Goal: Task Accomplishment & Management: Use online tool/utility

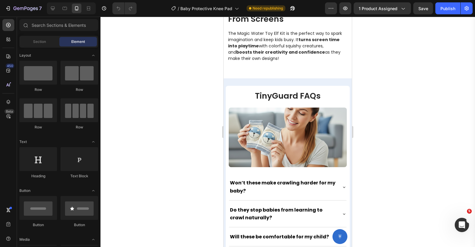
scroll to position [683, 0]
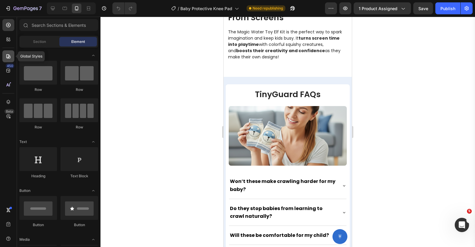
click at [9, 54] on icon at bounding box center [8, 56] width 6 height 6
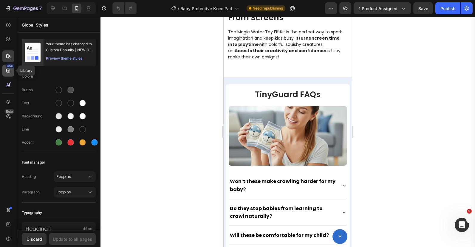
click at [9, 65] on div "450" at bounding box center [10, 65] width 9 height 5
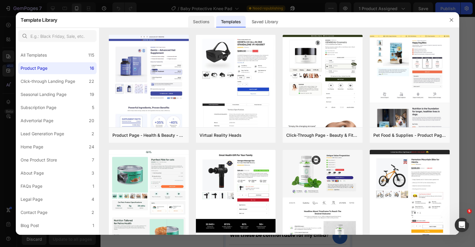
click at [202, 24] on div "Sections" at bounding box center [201, 22] width 26 height 12
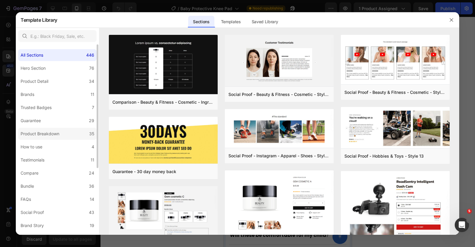
click at [68, 133] on label "Product Breakdown 35" at bounding box center [57, 134] width 78 height 12
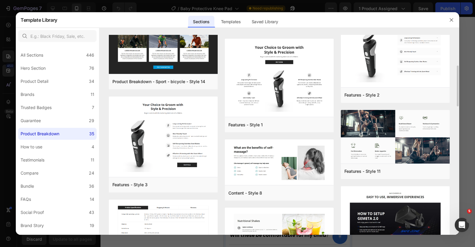
scroll to position [173, 0]
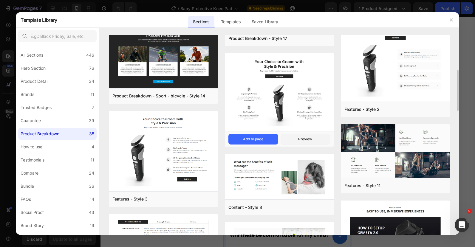
click at [282, 103] on img at bounding box center [279, 92] width 109 height 79
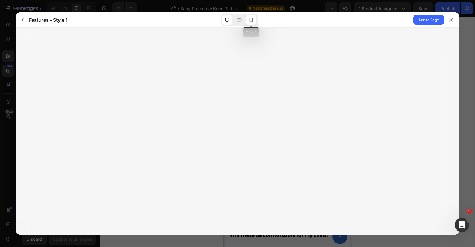
click at [253, 20] on icon at bounding box center [251, 20] width 6 height 6
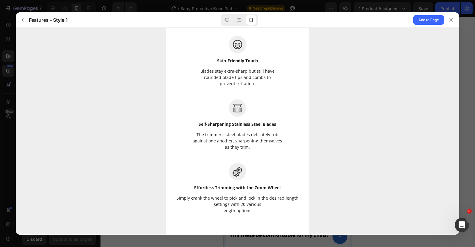
scroll to position [0, 0]
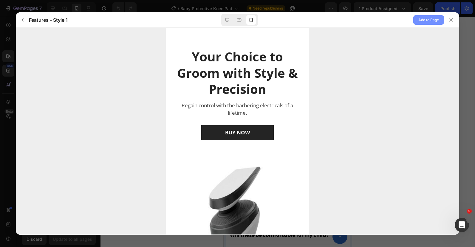
click at [430, 18] on span "Add to Page" at bounding box center [428, 19] width 21 height 7
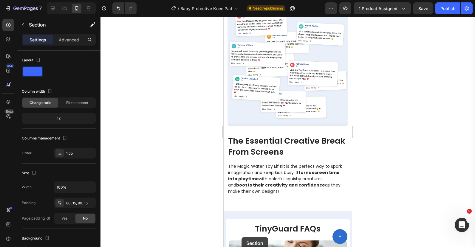
scroll to position [586, 0]
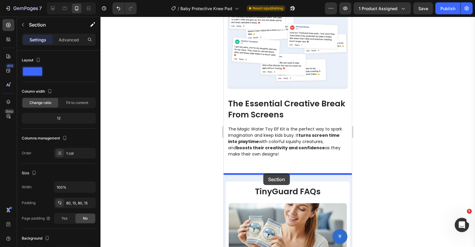
drag, startPoint x: 226, startPoint y: 79, endPoint x: 263, endPoint y: 172, distance: 100.5
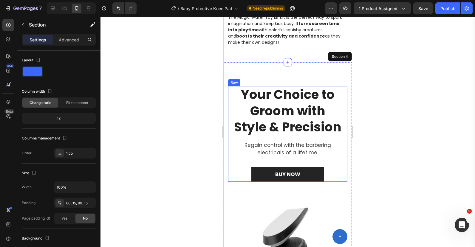
scroll to position [687, 0]
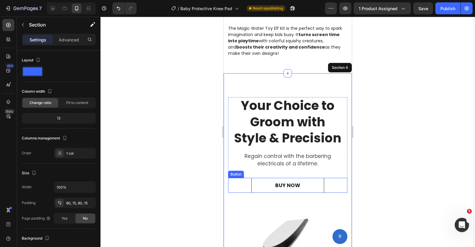
click at [295, 180] on link "BUY NOW" at bounding box center [287, 185] width 73 height 15
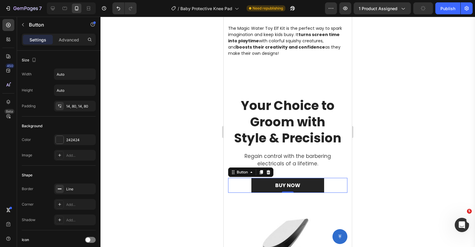
click at [234, 185] on div "BUY NOW Button 0" at bounding box center [287, 185] width 119 height 15
click at [269, 172] on icon at bounding box center [268, 172] width 5 height 5
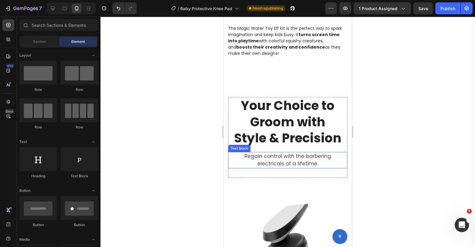
click at [272, 157] on p "Regain control with the barbering electricals of a lifetime." at bounding box center [287, 160] width 108 height 15
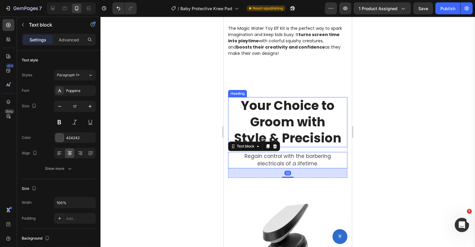
click at [287, 118] on p "Your Choice to Groom with Style & Precision" at bounding box center [287, 122] width 108 height 49
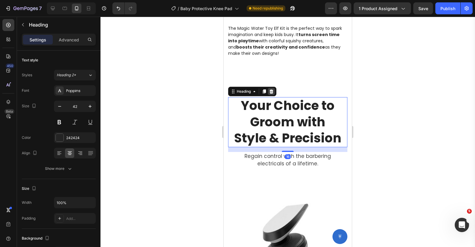
click at [274, 89] on div at bounding box center [271, 91] width 7 height 7
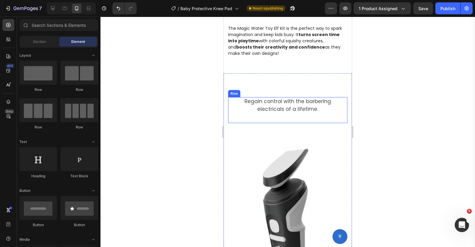
click at [273, 108] on p "Regain control with the barbering electricals of a lifetime." at bounding box center [287, 105] width 108 height 15
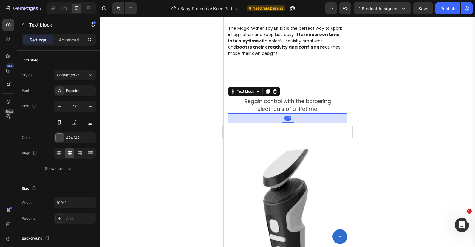
click at [274, 87] on div "Text block" at bounding box center [254, 92] width 52 height 10
click at [275, 89] on icon at bounding box center [274, 91] width 5 height 5
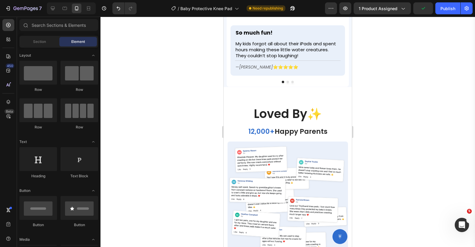
scroll to position [407, 0]
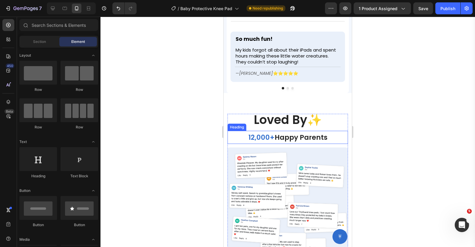
click at [280, 137] on span "Happy Parents" at bounding box center [300, 138] width 53 height 10
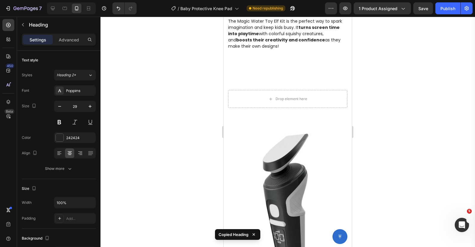
scroll to position [689, 0]
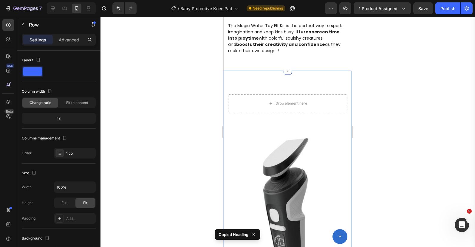
click at [284, 111] on div "Drop element here" at bounding box center [287, 103] width 119 height 18
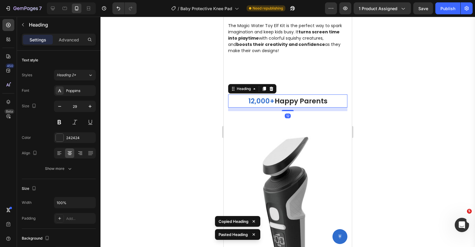
click at [369, 89] on div at bounding box center [287, 132] width 374 height 230
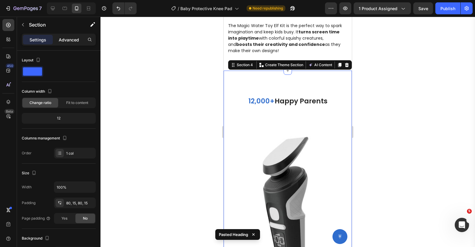
click at [71, 37] on p "Advanced" at bounding box center [69, 40] width 20 height 6
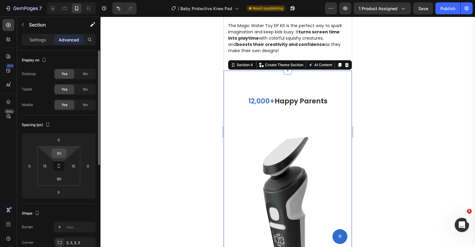
click at [61, 154] on input "80" at bounding box center [59, 153] width 12 height 9
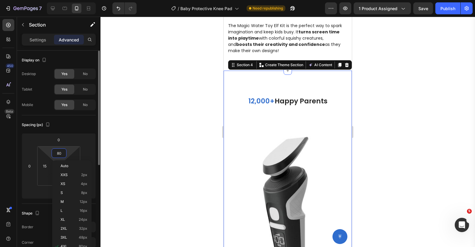
type input "0"
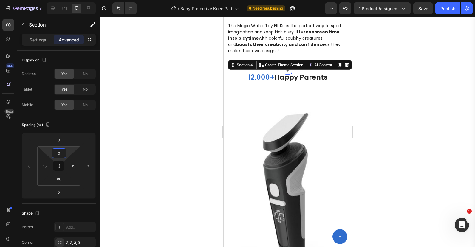
click at [169, 112] on div at bounding box center [287, 132] width 374 height 230
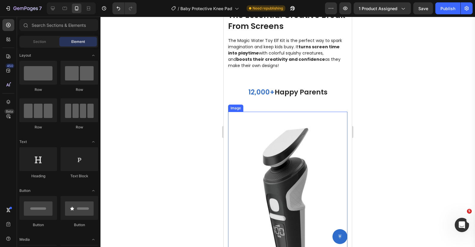
scroll to position [672, 0]
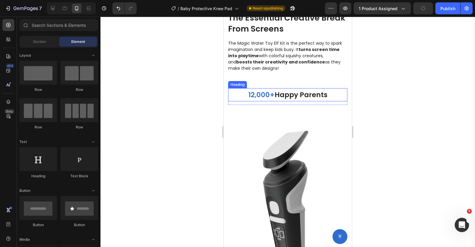
click at [278, 91] on span "Happy Parents" at bounding box center [300, 95] width 53 height 10
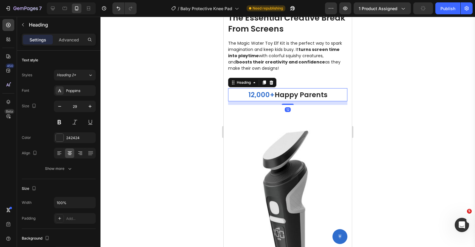
click at [278, 91] on span "Happy Parents" at bounding box center [300, 95] width 53 height 10
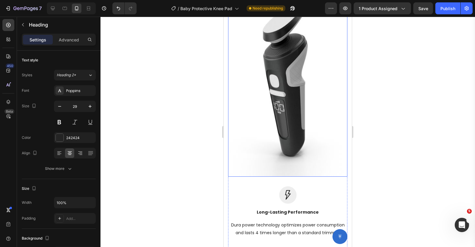
scroll to position [798, 0]
click at [276, 114] on img at bounding box center [287, 82] width 119 height 189
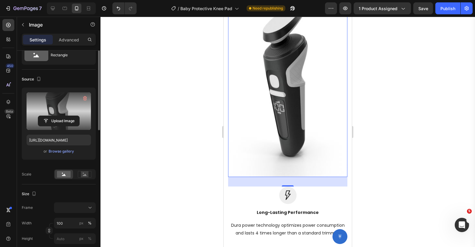
scroll to position [0, 0]
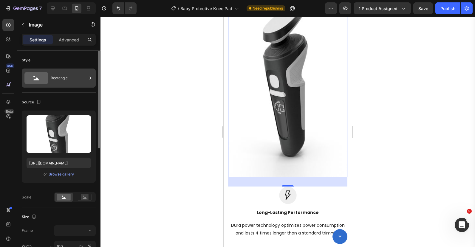
click at [67, 83] on div "Rectangle" at bounding box center [69, 78] width 36 height 14
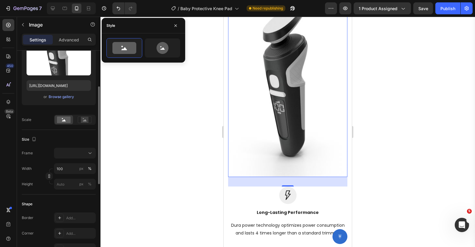
scroll to position [91, 0]
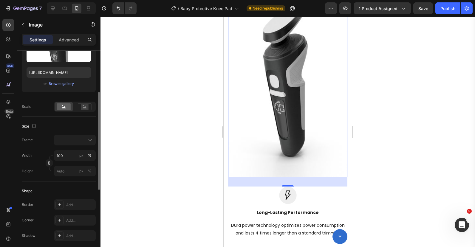
click at [72, 133] on div "Size Frame Width 100 px % Height px %" at bounding box center [59, 149] width 74 height 65
click at [73, 136] on button at bounding box center [75, 140] width 42 height 11
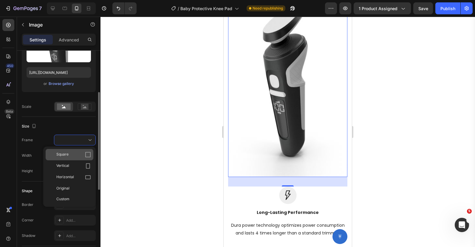
click at [73, 150] on div "Square" at bounding box center [70, 154] width 48 height 11
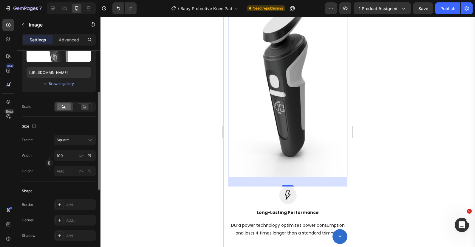
scroll to position [728, 0]
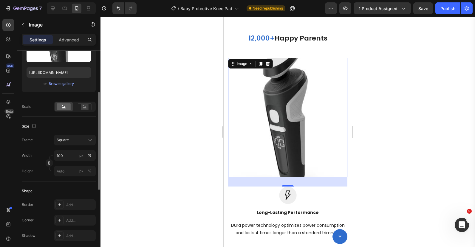
click at [146, 130] on div at bounding box center [287, 132] width 374 height 230
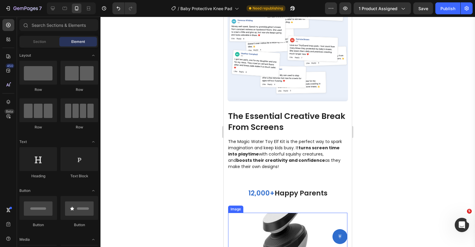
scroll to position [571, 0]
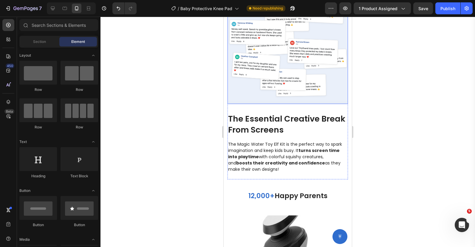
click at [281, 61] on img at bounding box center [287, 44] width 120 height 120
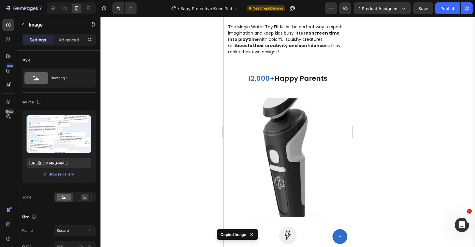
scroll to position [696, 0]
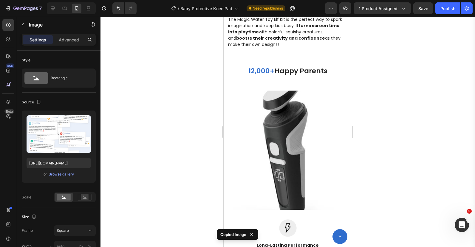
click at [275, 98] on img at bounding box center [287, 150] width 119 height 119
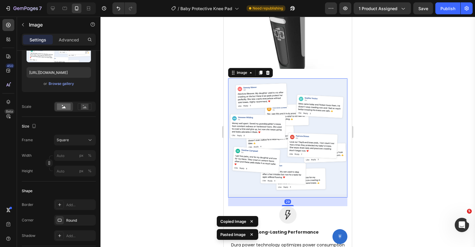
scroll to position [767, 0]
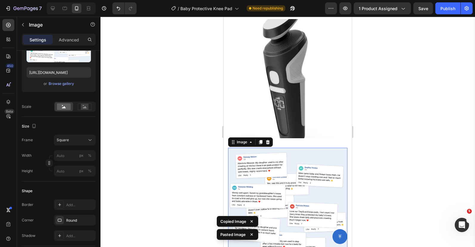
click at [274, 102] on img at bounding box center [287, 78] width 119 height 119
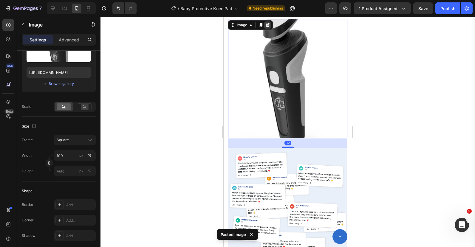
click at [269, 25] on icon at bounding box center [268, 25] width 4 height 4
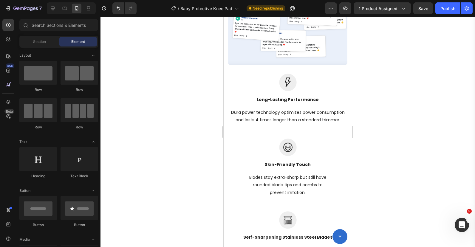
scroll to position [841, 0]
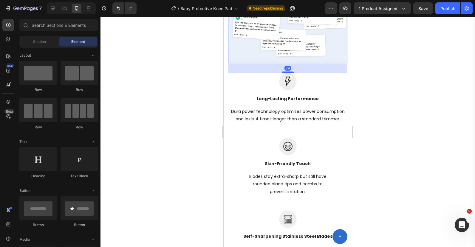
click at [289, 56] on img at bounding box center [287, 4] width 119 height 119
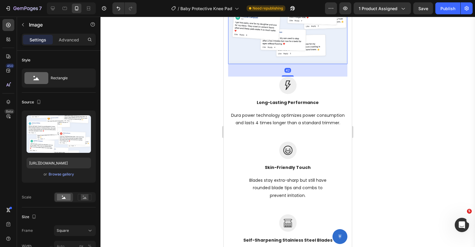
scroll to position [845, 0]
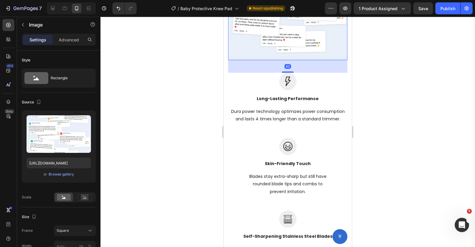
drag, startPoint x: 288, startPoint y: 71, endPoint x: 288, endPoint y: 75, distance: 3.9
click at [288, 75] on div "Image Long-Lasting Performance Text block Dura power technology optimizes power…" at bounding box center [287, 141] width 119 height 400
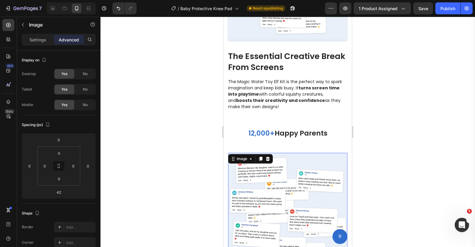
scroll to position [634, 0]
click at [273, 130] on span "12,000+" at bounding box center [261, 133] width 26 height 10
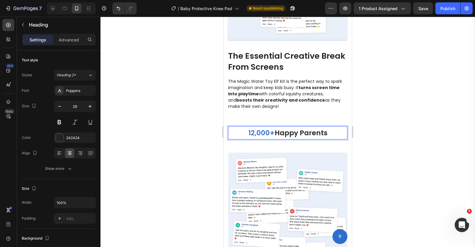
click at [273, 130] on span "12,000+" at bounding box center [261, 133] width 26 height 10
click at [264, 129] on span "4 Reasons Why You Will Love It" at bounding box center [287, 133] width 107 height 10
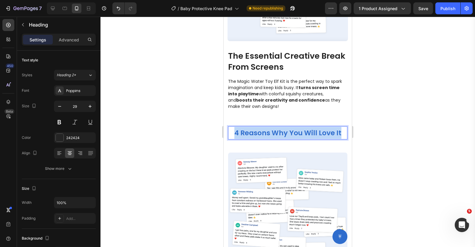
click at [264, 129] on span "4 Reasons Why You Will Love It" at bounding box center [287, 133] width 107 height 10
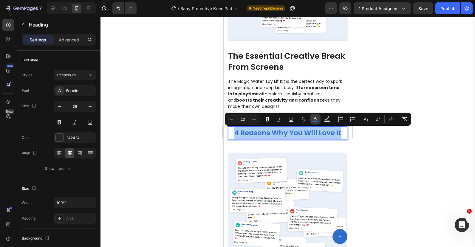
click at [316, 120] on icon "Editor contextual toolbar" at bounding box center [315, 119] width 6 height 6
type input "2F6DCD"
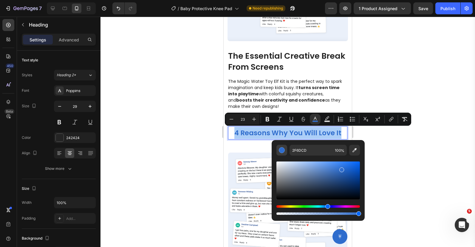
click at [282, 153] on button "Editor contextual toolbar" at bounding box center [281, 150] width 11 height 11
drag, startPoint x: 303, startPoint y: 171, endPoint x: 271, endPoint y: 205, distance: 46.2
click at [271, 205] on div "2F6DCD 100 %" at bounding box center [317, 178] width 93 height 76
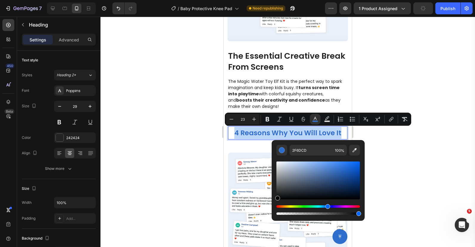
type input "000000"
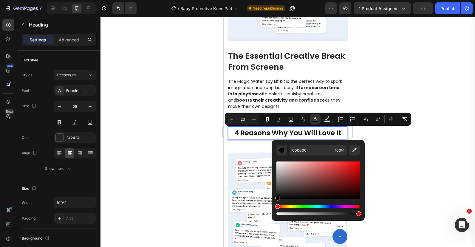
click at [175, 158] on div at bounding box center [287, 132] width 374 height 230
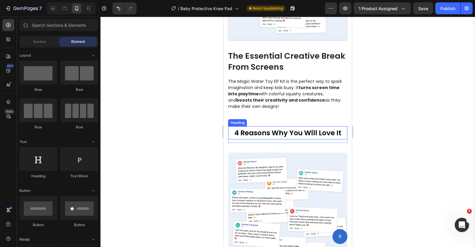
click at [246, 136] on span "4 Reasons Why You Will Love It" at bounding box center [287, 133] width 107 height 10
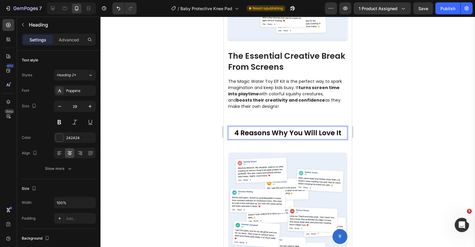
click at [246, 136] on span "4 Reasons Why You Will Love It" at bounding box center [287, 133] width 107 height 10
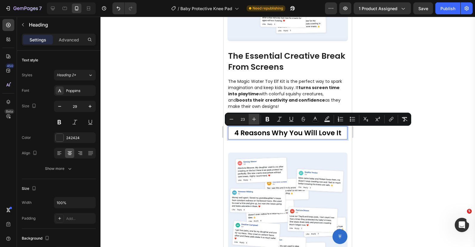
click at [256, 116] on icon "Editor contextual toolbar" at bounding box center [254, 119] width 6 height 6
type input "25"
click at [203, 99] on div at bounding box center [287, 132] width 374 height 230
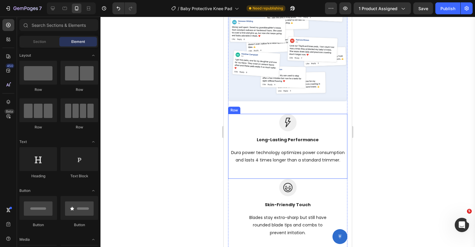
scroll to position [804, 0]
click at [308, 139] on p "Long-Lasting Performance" at bounding box center [287, 139] width 118 height 6
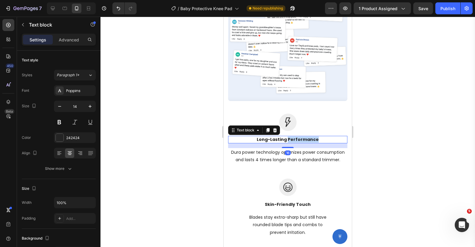
click at [308, 139] on p "Long-Lasting Performance" at bounding box center [287, 139] width 118 height 6
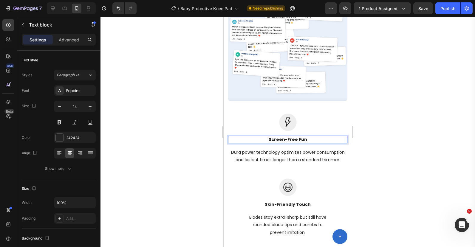
click at [297, 139] on p "Screen-Free Fun" at bounding box center [287, 139] width 118 height 6
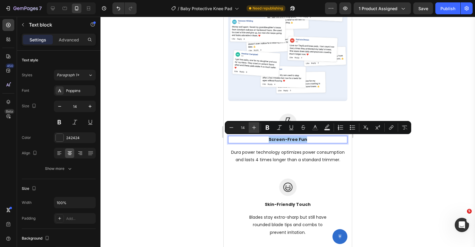
click at [256, 126] on icon "Editor contextual toolbar" at bounding box center [254, 128] width 6 height 6
type input "16"
click at [199, 110] on div at bounding box center [287, 132] width 374 height 230
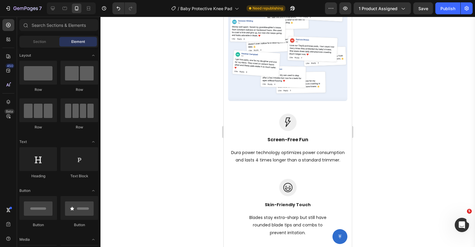
click at [250, 150] on p "Dura power technology optimizes power consumption and lasts 4 times longer than…" at bounding box center [287, 156] width 118 height 15
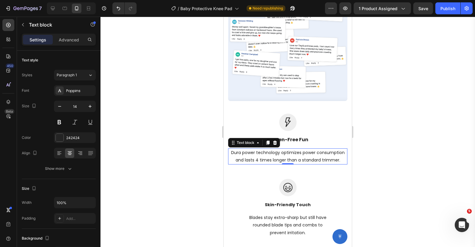
click at [250, 150] on p "Dura power technology optimizes power consumption and lasts 4 times longer than…" at bounding box center [287, 156] width 118 height 15
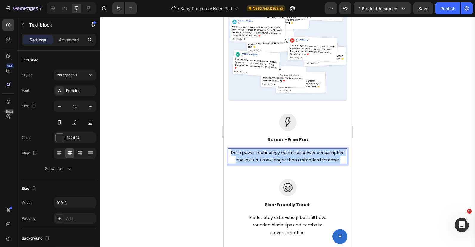
click at [250, 150] on p "Dura power technology optimizes power consumption and lasts 4 times longer than…" at bounding box center [287, 156] width 118 height 15
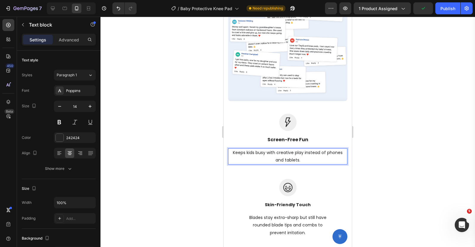
click at [262, 156] on p "Keeps kids busy with creative play instead of phones and tablets." at bounding box center [287, 156] width 118 height 15
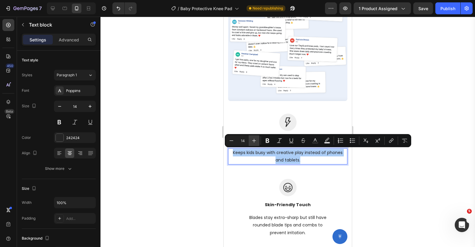
click at [256, 141] on icon "Editor contextual toolbar" at bounding box center [254, 141] width 6 height 6
type input "15"
click at [199, 116] on div at bounding box center [287, 132] width 374 height 230
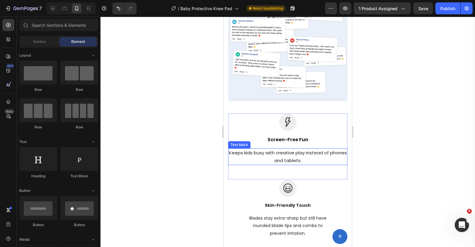
scroll to position [833, 0]
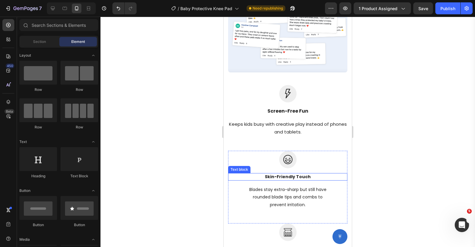
click at [290, 174] on p "Skin-Friendly Touch" at bounding box center [287, 177] width 118 height 6
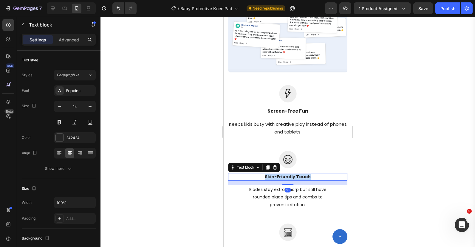
click at [290, 174] on p "Skin-Friendly Touch" at bounding box center [287, 177] width 118 height 6
click at [275, 177] on p "Easy & Mess-Free" at bounding box center [287, 177] width 118 height 6
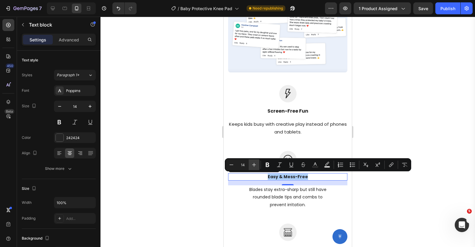
click at [256, 167] on icon "Editor contextual toolbar" at bounding box center [254, 165] width 6 height 6
type input "16"
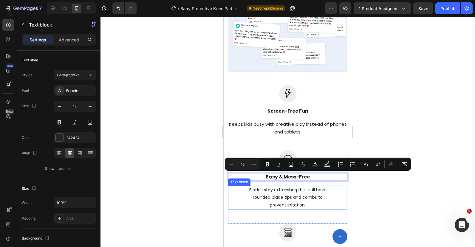
click at [268, 199] on p "Blades stay extra-sharp but still have rounded blade tips and combs to prevent …" at bounding box center [287, 197] width 118 height 23
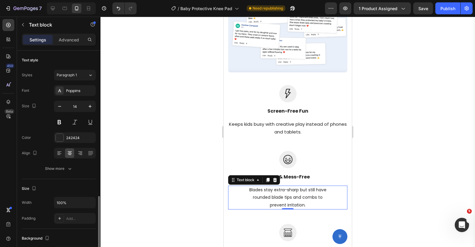
scroll to position [91, 0]
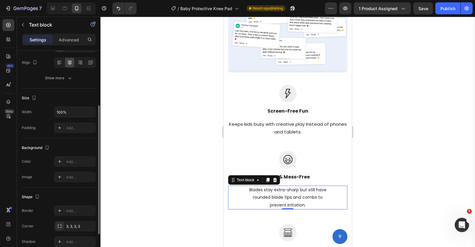
click at [268, 199] on p "Blades stay extra-sharp but still have rounded blade tips and combs to prevent …" at bounding box center [287, 197] width 118 height 23
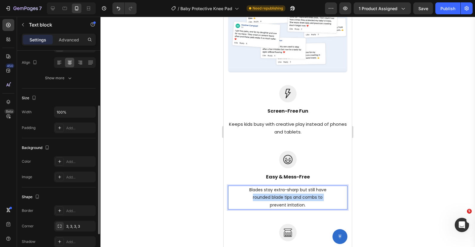
click at [268, 199] on p "Blades stay extra-sharp but still have rounded blade tips and combs to prevent …" at bounding box center [287, 197] width 118 height 23
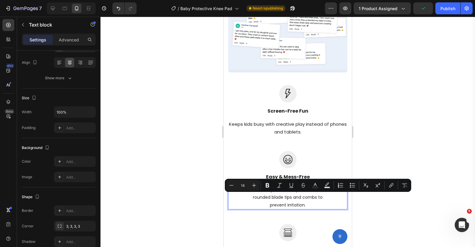
click at [283, 201] on p "Blades stay extra-sharp but still have rounded blade tips and combs to prevent …" at bounding box center [287, 197] width 118 height 23
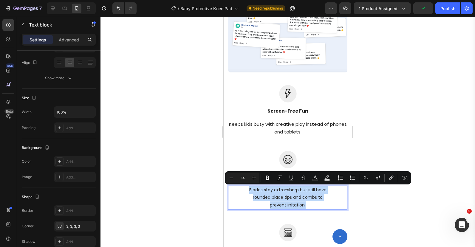
drag, startPoint x: 311, startPoint y: 205, endPoint x: 246, endPoint y: 186, distance: 67.8
click at [247, 186] on div "Blades stay extra-sharp but still have rounded blade tips and combs to prevent …" at bounding box center [287, 198] width 119 height 24
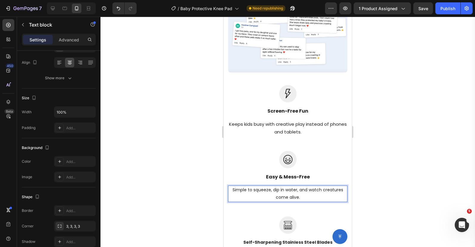
click at [248, 192] on p "Simple to squeeze, dip in water, and watch creatures come alive." at bounding box center [287, 193] width 118 height 15
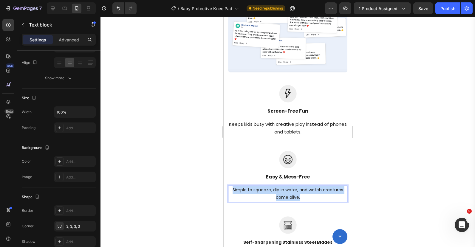
click at [248, 192] on p "Simple to squeeze, dip in water, and watch creatures come alive." at bounding box center [287, 193] width 118 height 15
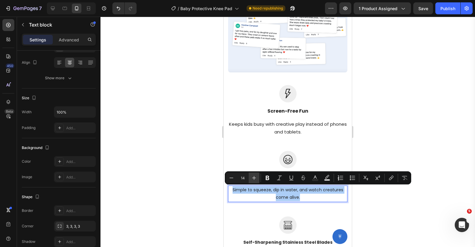
click at [255, 178] on icon "Editor contextual toolbar" at bounding box center [254, 178] width 6 height 6
type input "15"
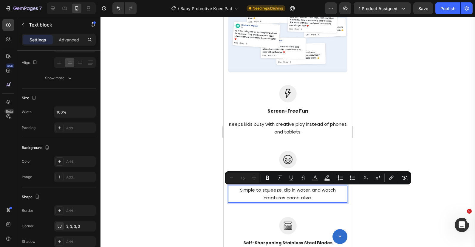
click at [200, 166] on div at bounding box center [287, 132] width 374 height 230
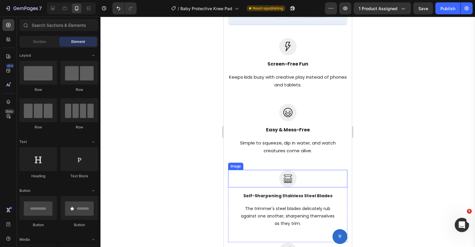
scroll to position [884, 0]
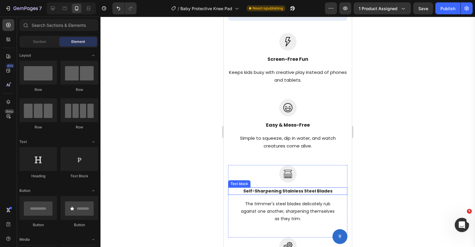
click at [272, 188] on p "Self-Sharpening Stainless Steel Blades" at bounding box center [287, 191] width 118 height 6
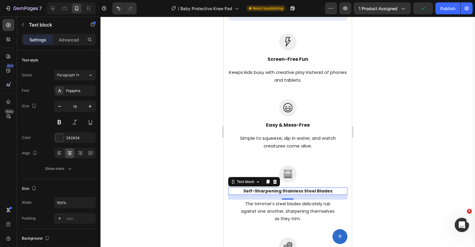
click at [280, 189] on p "Self-Sharpening Stainless Steel Blades" at bounding box center [287, 191] width 118 height 6
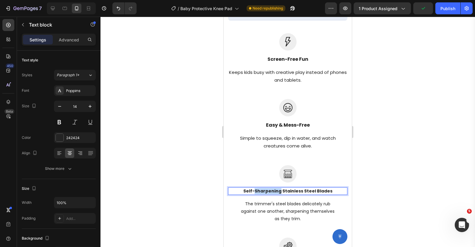
click at [280, 189] on p "Self-Sharpening Stainless Steel Blades" at bounding box center [287, 191] width 118 height 6
click at [280, 189] on p "Boosts Creativity" at bounding box center [287, 191] width 118 height 6
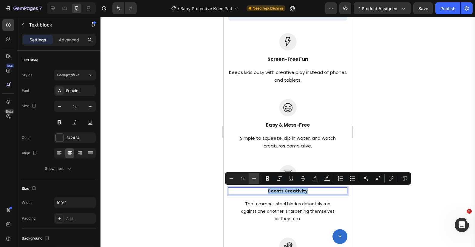
click at [254, 177] on icon "Editor contextual toolbar" at bounding box center [254, 178] width 6 height 6
type input "16"
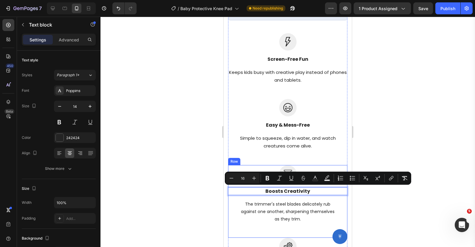
click at [270, 216] on p "The trimmer's steel blades delicately rub against one another, sharpening thems…" at bounding box center [287, 211] width 118 height 23
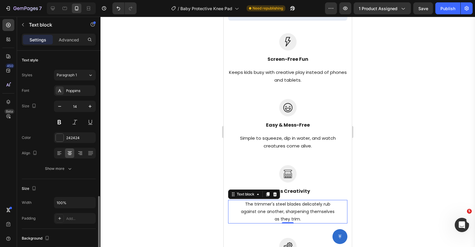
scroll to position [91, 0]
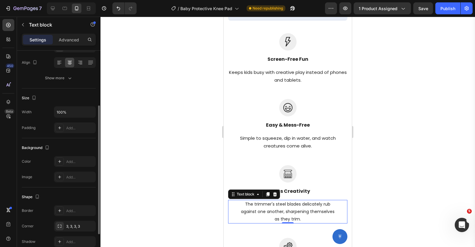
click at [270, 216] on p "The trimmer's steel blades delicately rub against one another, sharpening thems…" at bounding box center [287, 211] width 118 height 23
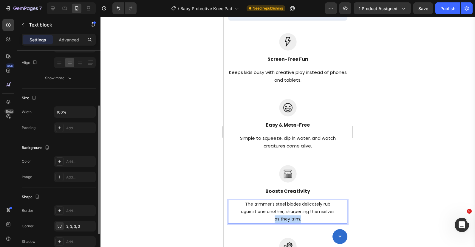
click at [270, 216] on p "The trimmer's steel blades delicately rub against one another, sharpening thems…" at bounding box center [287, 211] width 118 height 23
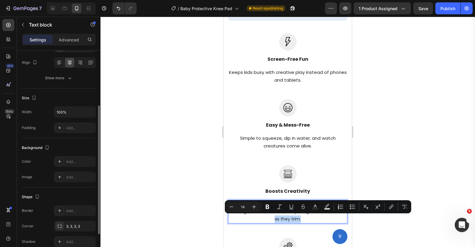
click at [316, 218] on p "The trimmer's steel blades delicately rub against one another, sharpening thems…" at bounding box center [287, 211] width 118 height 23
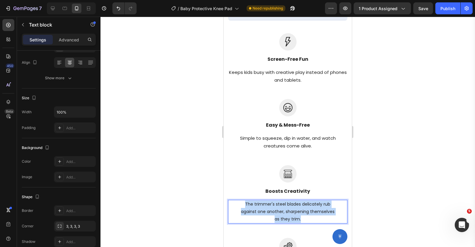
drag, startPoint x: 308, startPoint y: 218, endPoint x: 244, endPoint y: 203, distance: 66.3
click at [244, 203] on p "The trimmer's steel blades delicately rub against one another, sharpening thems…" at bounding box center [287, 211] width 118 height 23
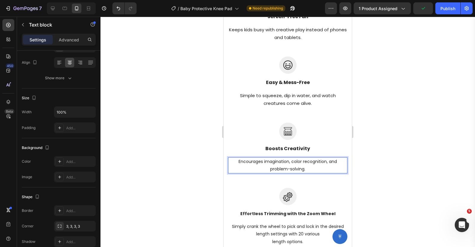
scroll to position [929, 0]
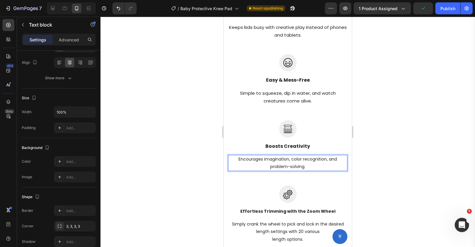
click at [262, 168] on p "Encourages imagination, color recognition, and problem-solving." at bounding box center [287, 163] width 118 height 15
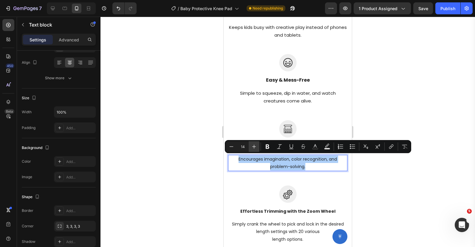
click at [258, 146] on button "Plus" at bounding box center [253, 146] width 11 height 11
type input "15"
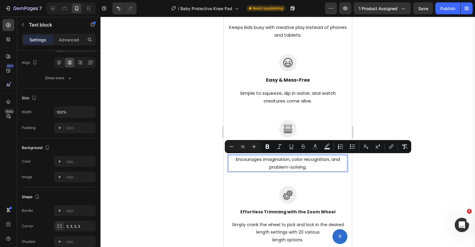
click at [209, 129] on div at bounding box center [287, 132] width 374 height 230
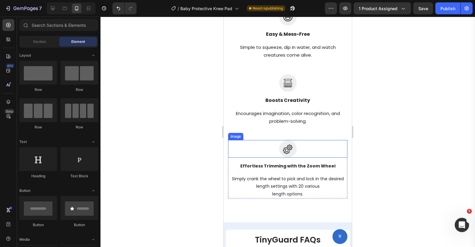
scroll to position [984, 0]
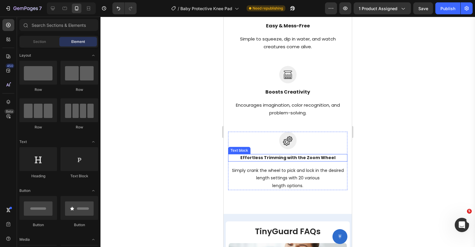
click at [264, 155] on p "Effortless Trimming with the Zoom Wheel" at bounding box center [287, 158] width 118 height 6
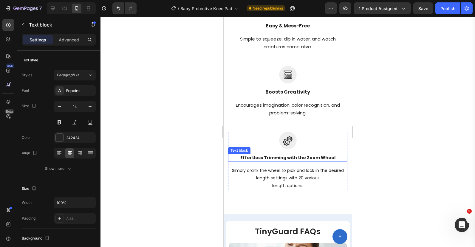
click at [264, 155] on p "Effortless Trimming with the Zoom Wheel" at bounding box center [287, 158] width 118 height 6
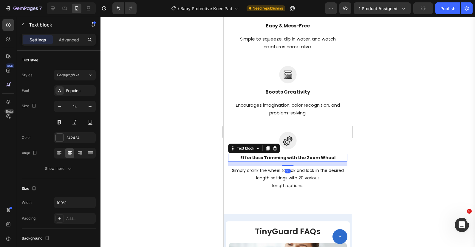
click at [264, 155] on p "Effortless Trimming with the Zoom Wheel" at bounding box center [287, 158] width 118 height 6
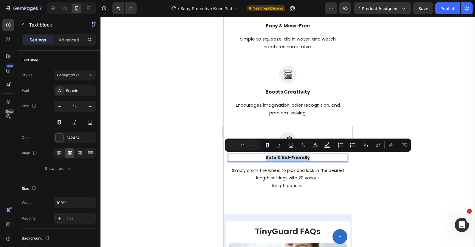
click at [264, 155] on p "Safe & Kid-Friendly" at bounding box center [287, 158] width 118 height 6
click at [256, 145] on icon "Editor contextual toolbar" at bounding box center [254, 145] width 6 height 6
type input "16"
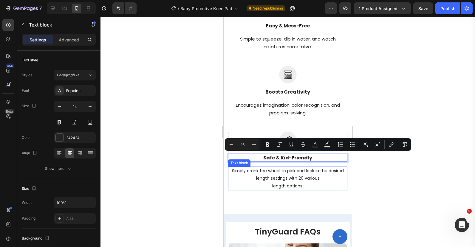
click at [259, 176] on p "Simply crank the wheel to pick and lock in the desired length settings with 20 …" at bounding box center [287, 178] width 118 height 23
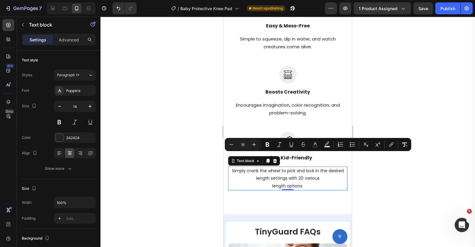
scroll to position [91, 0]
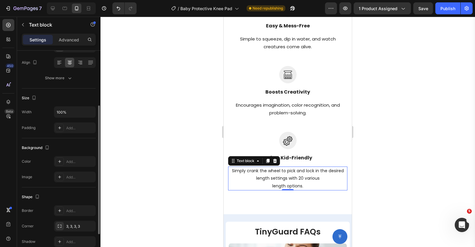
click at [259, 176] on p "Simply crank the wheel to pick and lock in the desired length settings with 20 …" at bounding box center [287, 178] width 118 height 23
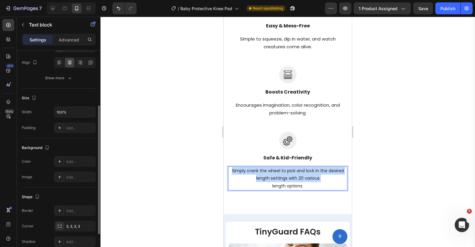
click at [259, 176] on p "Simply crank the wheel to pick and lock in the desired length settings with 20 …" at bounding box center [287, 178] width 118 height 23
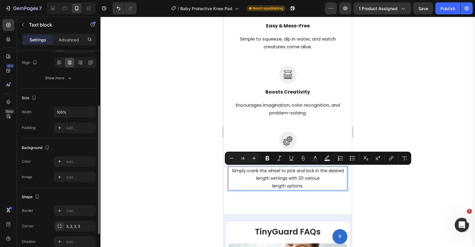
click at [312, 185] on p "Simply crank the wheel to pick and lock in the desired length settings with 20 …" at bounding box center [287, 178] width 118 height 23
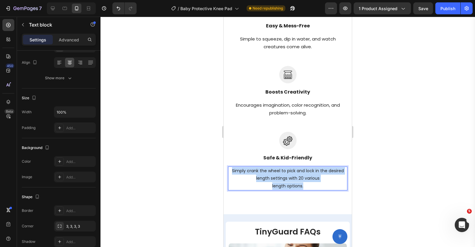
drag, startPoint x: 309, startPoint y: 184, endPoint x: 231, endPoint y: 170, distance: 79.1
click at [231, 170] on p "Simply crank the wheel to pick and lock in the desired length settings with 20 …" at bounding box center [287, 178] width 118 height 23
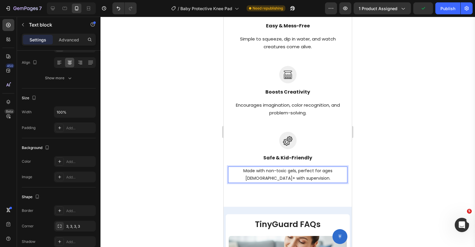
click at [244, 174] on p "Made with non-toxic gels, perfect for ages [DEMOGRAPHIC_DATA]+ with supervision." at bounding box center [287, 174] width 118 height 15
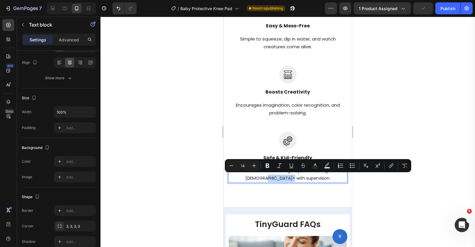
click at [244, 174] on p "Made with non-toxic gels, perfect for ages [DEMOGRAPHIC_DATA]+ with supervision." at bounding box center [287, 174] width 118 height 15
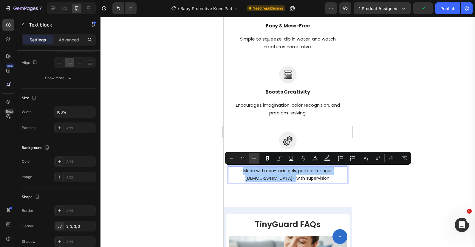
click at [255, 157] on icon "Editor contextual toolbar" at bounding box center [254, 158] width 6 height 6
type input "15"
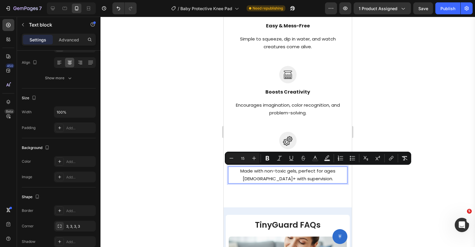
click at [162, 117] on div at bounding box center [287, 132] width 374 height 230
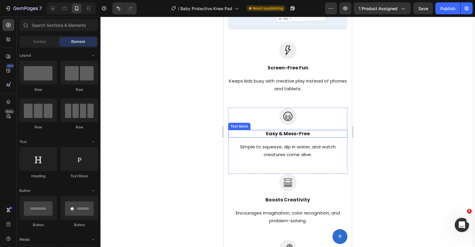
scroll to position [875, 0]
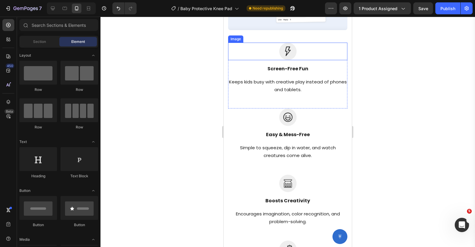
click at [289, 52] on img at bounding box center [288, 52] width 18 height 18
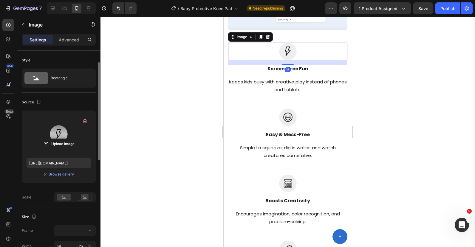
scroll to position [15, 0]
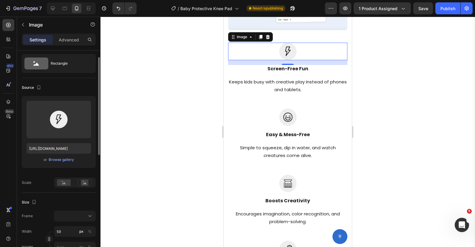
click at [31, 88] on div "Source" at bounding box center [32, 88] width 21 height 8
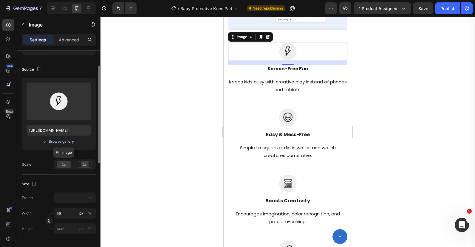
scroll to position [18, 0]
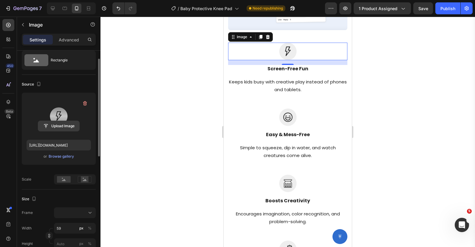
click at [64, 123] on input "file" at bounding box center [58, 126] width 41 height 10
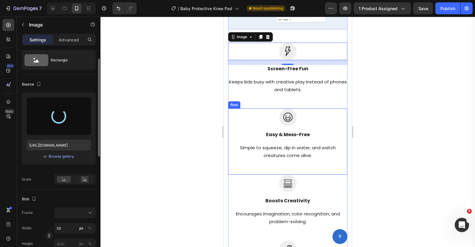
type input "https://cdn.shopify.com/s/files/1/0649/0026/8186/files/gempages_555289425660085…"
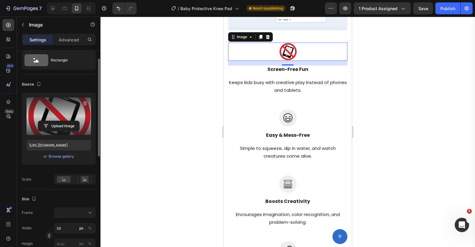
click at [287, 69] on div "16" at bounding box center [287, 70] width 6 height 5
click at [198, 63] on div at bounding box center [287, 132] width 374 height 230
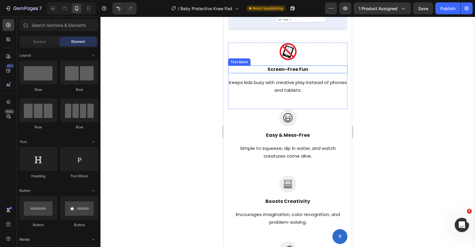
click at [269, 69] on span "Screen-Free Fun" at bounding box center [287, 69] width 41 height 7
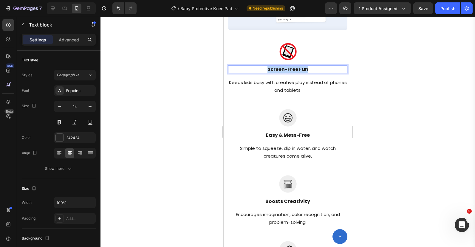
click at [269, 69] on span "Screen-Free Fun" at bounding box center [287, 69] width 41 height 7
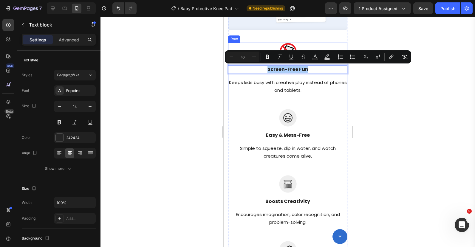
click at [176, 53] on div at bounding box center [287, 132] width 374 height 230
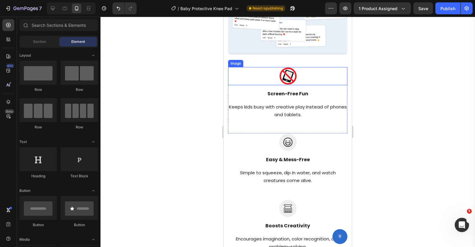
scroll to position [850, 0]
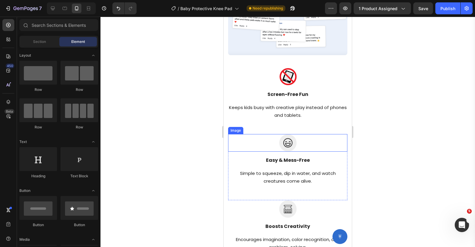
click at [292, 141] on img at bounding box center [288, 143] width 18 height 18
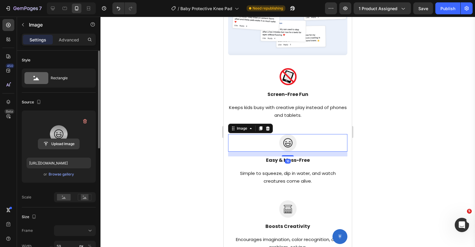
click at [54, 144] on input "file" at bounding box center [58, 144] width 41 height 10
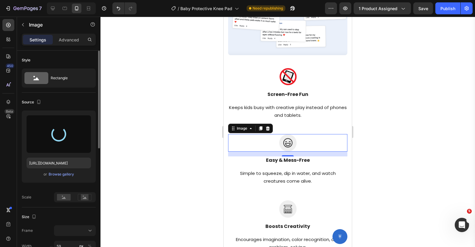
type input "https://cdn.shopify.com/s/files/1/0649/0026/8186/files/gempages_555289425660085…"
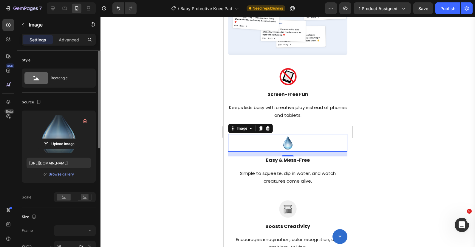
click at [399, 123] on div at bounding box center [287, 132] width 374 height 230
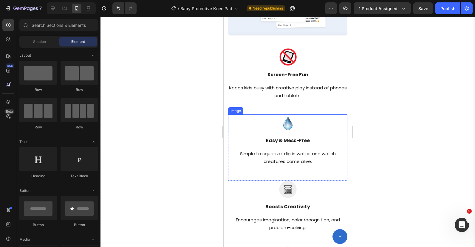
scroll to position [875, 0]
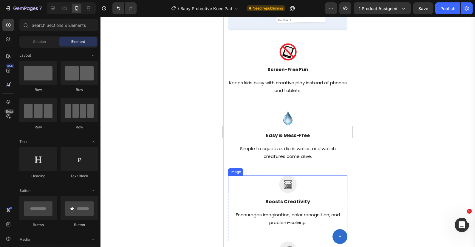
click at [286, 183] on img at bounding box center [288, 184] width 18 height 18
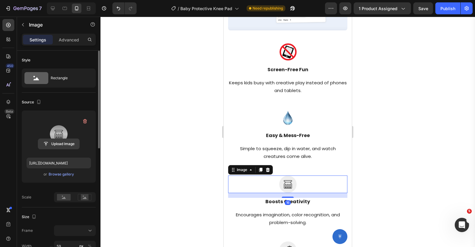
click at [65, 145] on input "file" at bounding box center [58, 144] width 41 height 10
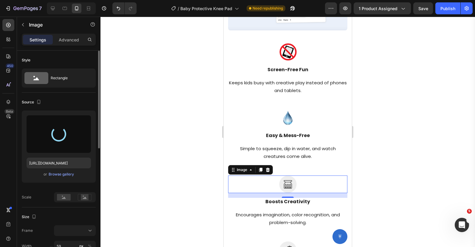
type input "https://cdn.shopify.com/s/files/1/0649/0026/8186/files/gempages_555289425660085…"
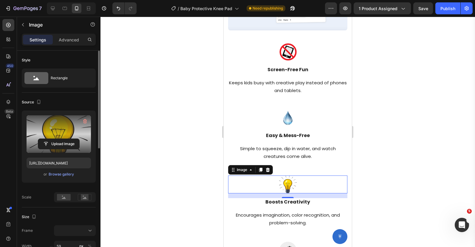
click at [388, 111] on div at bounding box center [287, 132] width 374 height 230
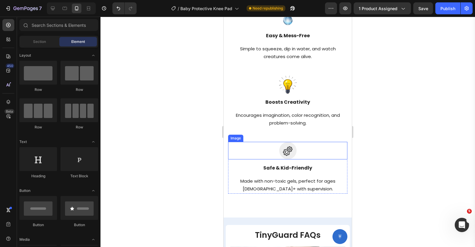
scroll to position [977, 0]
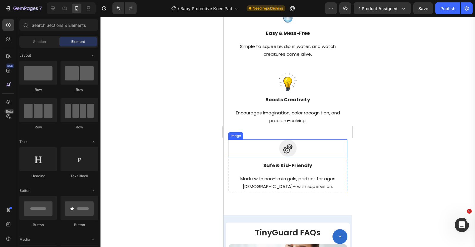
click at [290, 148] on img at bounding box center [288, 148] width 18 height 18
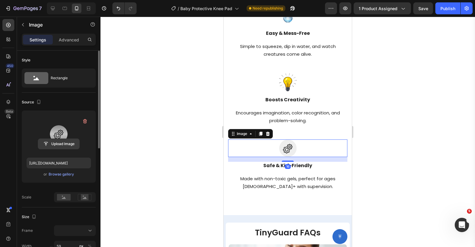
click at [79, 144] on button "Upload Image" at bounding box center [59, 144] width 42 height 11
click at [73, 145] on input "file" at bounding box center [58, 144] width 41 height 10
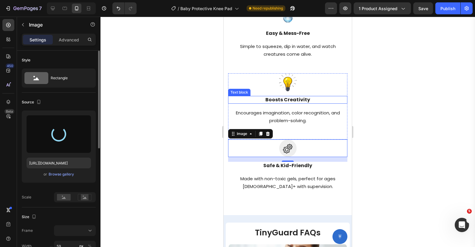
type input "https://cdn.shopify.com/s/files/1/0649/0026/8186/files/gempages_555289425660085…"
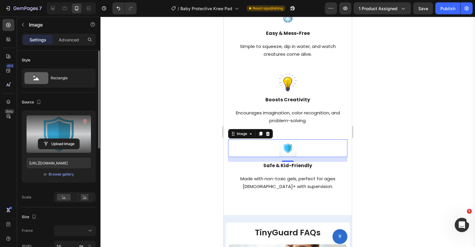
click at [169, 103] on div at bounding box center [287, 132] width 374 height 230
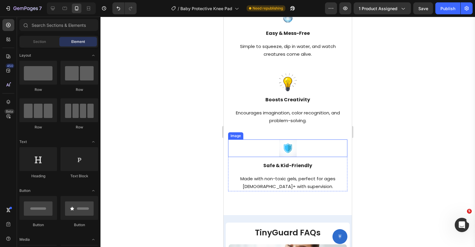
click at [287, 144] on img at bounding box center [288, 148] width 18 height 18
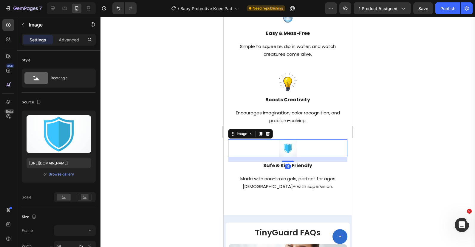
click at [156, 135] on div at bounding box center [287, 132] width 374 height 230
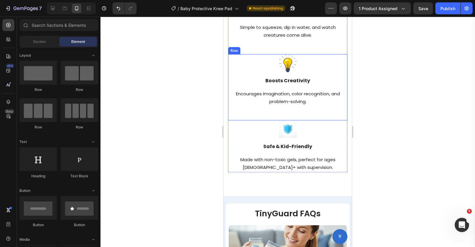
scroll to position [982, 0]
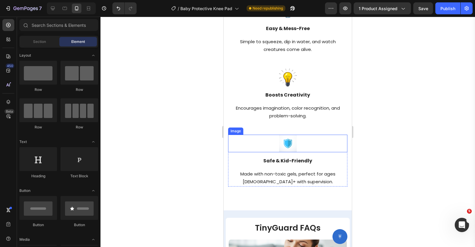
click at [288, 139] on img at bounding box center [288, 144] width 18 height 18
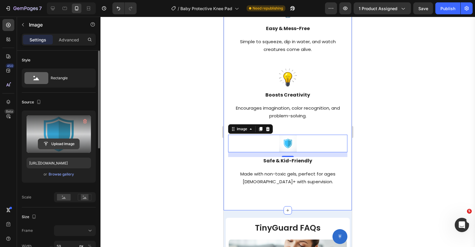
click at [66, 145] on input "file" at bounding box center [58, 144] width 41 height 10
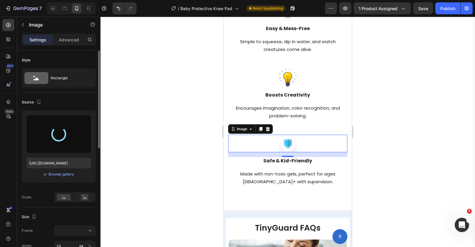
type input "https://cdn.shopify.com/s/files/1/0649/0026/8186/files/gempages_555289425660085…"
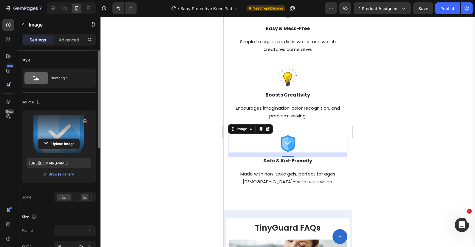
click at [395, 112] on div at bounding box center [287, 132] width 374 height 230
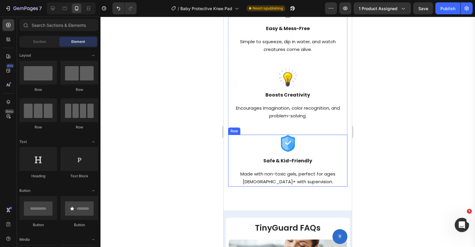
click at [294, 156] on div "Image Safe & Kid-Friendly Text block Made with non-toxic gels, perfect for ages…" at bounding box center [287, 161] width 119 height 52
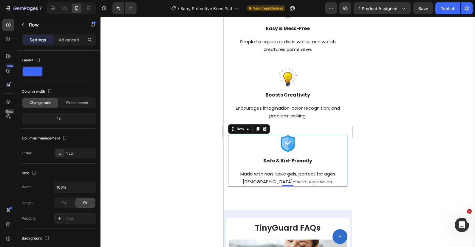
click at [290, 141] on img at bounding box center [288, 144] width 18 height 18
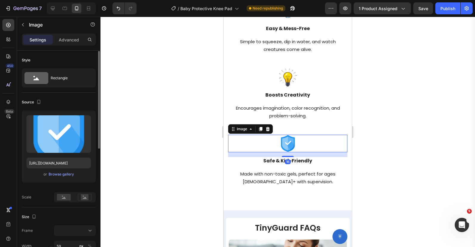
scroll to position [51, 0]
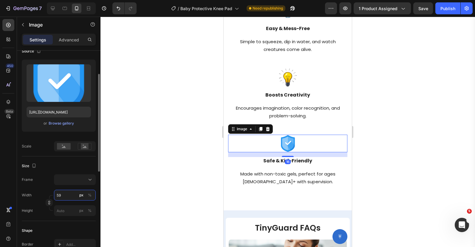
click at [68, 197] on input "59" at bounding box center [75, 195] width 42 height 11
type input "5"
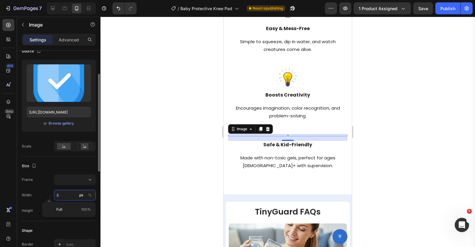
type input "55"
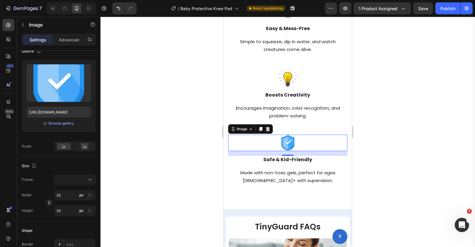
click at [168, 156] on div at bounding box center [287, 132] width 374 height 230
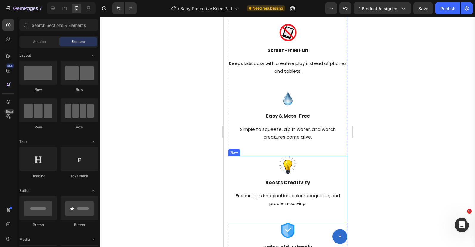
scroll to position [892, 0]
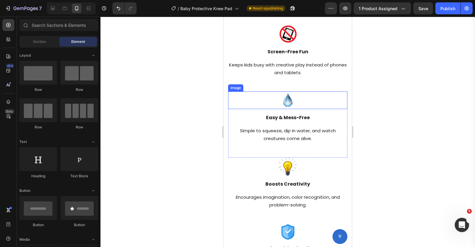
click at [285, 104] on img at bounding box center [288, 100] width 18 height 18
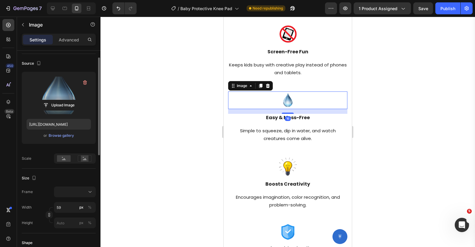
scroll to position [40, 0]
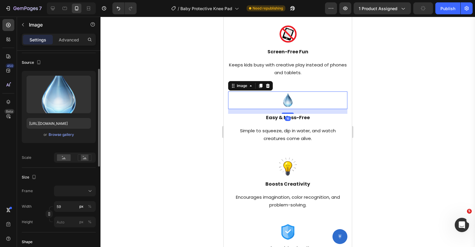
click at [175, 173] on div at bounding box center [287, 132] width 374 height 230
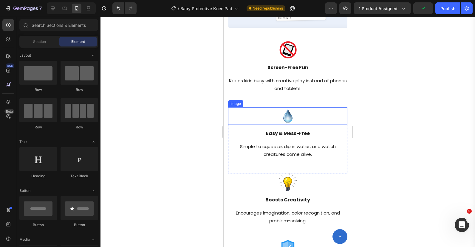
scroll to position [864, 0]
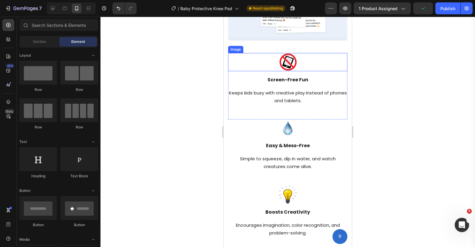
click at [286, 66] on img at bounding box center [288, 62] width 18 height 18
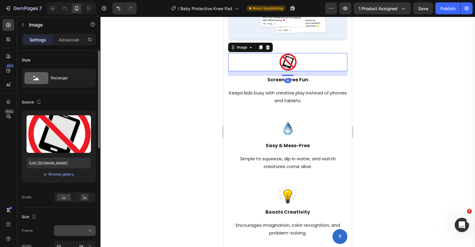
scroll to position [24, 0]
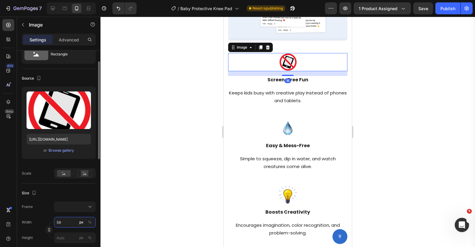
click at [64, 219] on input "59" at bounding box center [75, 222] width 42 height 11
type input "559"
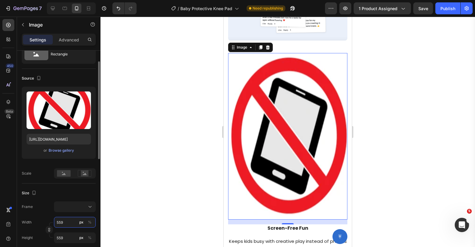
click at [64, 222] on input "559" at bounding box center [75, 222] width 42 height 11
type input "5"
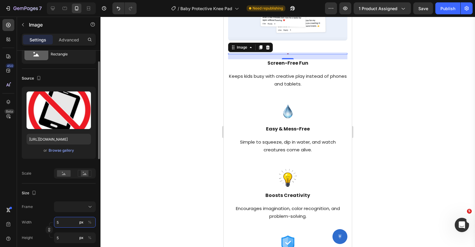
type input "55"
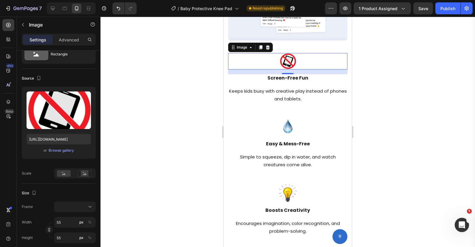
click at [157, 166] on div at bounding box center [287, 132] width 374 height 230
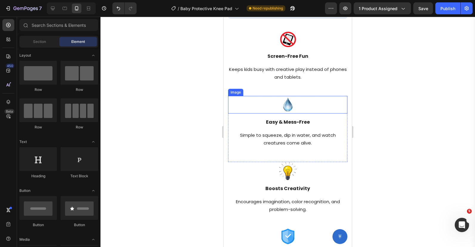
scroll to position [885, 0]
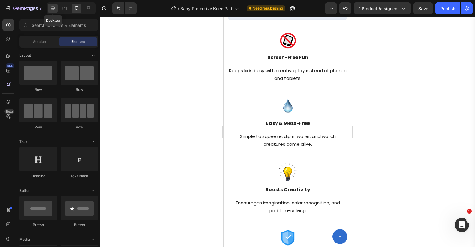
click at [49, 8] on div at bounding box center [53, 9] width 10 height 10
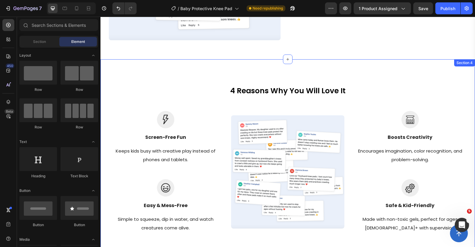
scroll to position [688, 0]
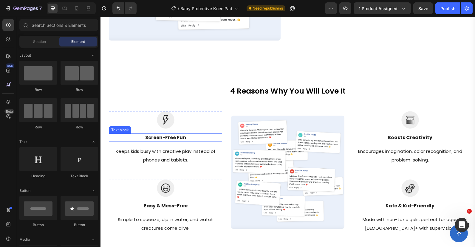
click at [155, 133] on div "Screen-Free Fun" at bounding box center [165, 137] width 113 height 8
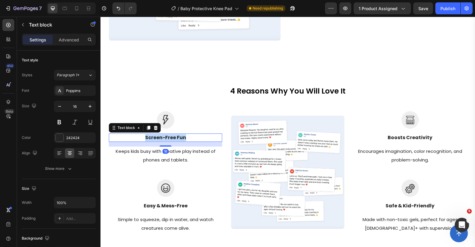
click at [155, 133] on div "Screen-Free Fun" at bounding box center [165, 137] width 113 height 8
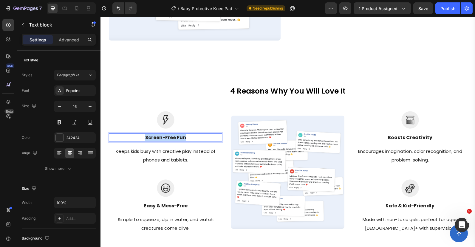
click at [155, 133] on div "Screen-Free Fun" at bounding box center [165, 137] width 113 height 8
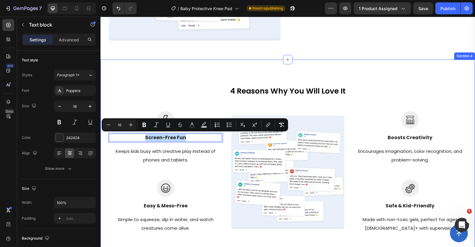
click at [132, 77] on div "4 Reasons Why You Will Love It Heading Row Image Screen-Free Fun Text block 16 …" at bounding box center [287, 158] width 374 height 197
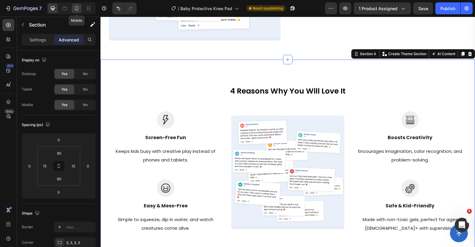
click at [75, 13] on div at bounding box center [77, 9] width 10 height 10
type input "0"
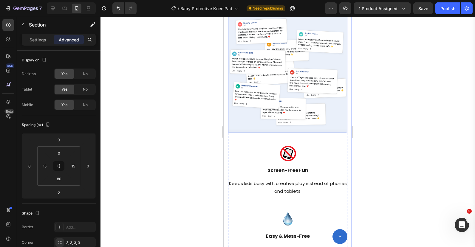
scroll to position [792, 0]
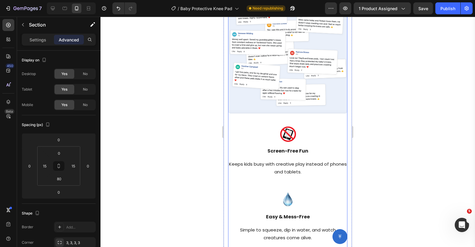
click at [287, 128] on img at bounding box center [287, 134] width 16 height 16
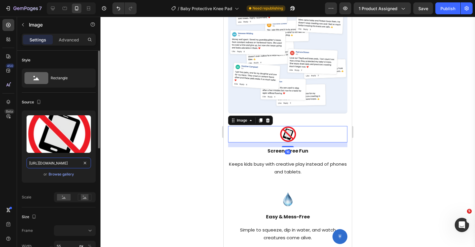
click at [58, 164] on input "https://cdn.shopify.com/s/files/1/0649/0026/8186/files/gempages_555289425660085…" at bounding box center [59, 163] width 64 height 11
click at [58, 163] on input "https://cdn.shopify.com/s/files/1/0649/0026/8186/files/gempages_555289425660085…" at bounding box center [59, 163] width 64 height 11
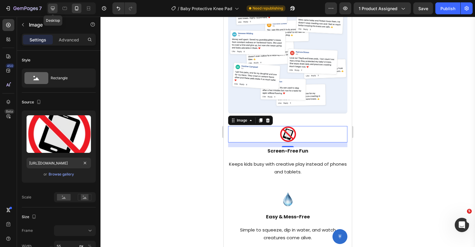
click at [52, 8] on icon at bounding box center [53, 8] width 6 height 6
type input "https://ucarecdn.com/147b33de-aa4b-420e-8766-4f57f4e48e1b/-/format/auto/"
type input "59"
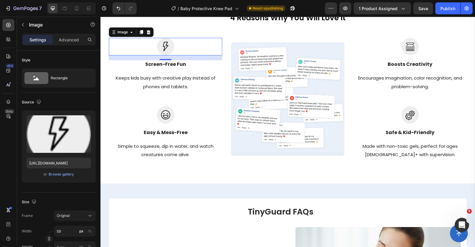
scroll to position [758, 0]
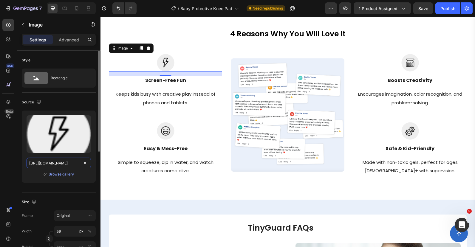
click at [68, 164] on input "https://ucarecdn.com/147b33de-aa4b-420e-8766-4f57f4e48e1b/-/format/auto/" at bounding box center [59, 163] width 64 height 11
paste input "cdn.shopify.com/s/files/1/0649/0026/8186/files/gempages_555289425660085437-7e5f…"
type input "https://cdn.shopify.com/s/files/1/0649/0026/8186/files/gempages_555289425660085…"
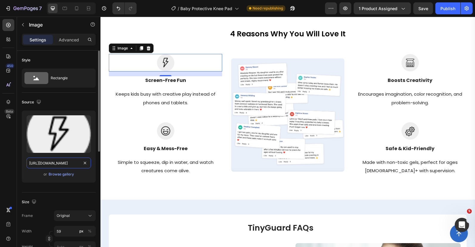
scroll to position [0, 185]
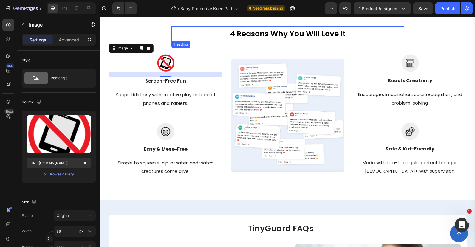
click at [192, 30] on h2 "4 Reasons Why You Will Love It" at bounding box center [287, 33] width 232 height 15
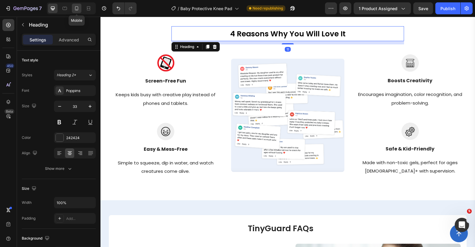
click at [77, 7] on icon at bounding box center [77, 8] width 6 height 6
type input "29"
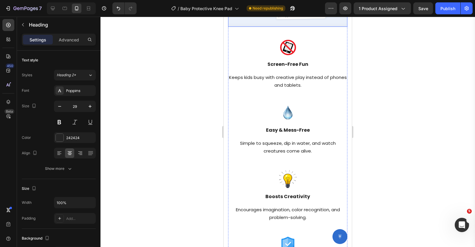
scroll to position [879, 0]
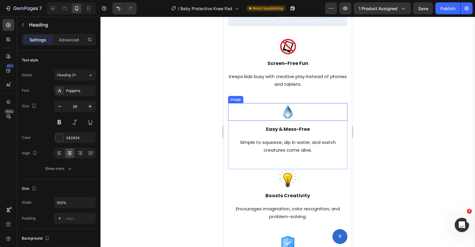
click at [290, 115] on img at bounding box center [288, 112] width 18 height 18
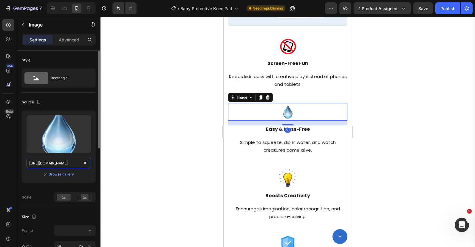
click at [62, 161] on input "https://cdn.shopify.com/s/files/1/0649/0026/8186/files/gempages_555289425660085…" at bounding box center [59, 163] width 64 height 11
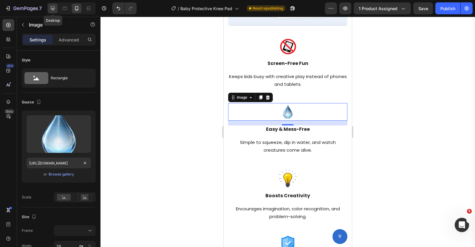
click at [53, 11] on icon at bounding box center [53, 8] width 6 height 6
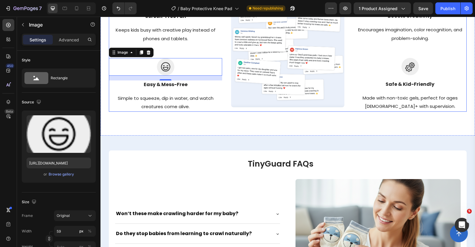
scroll to position [802, 0]
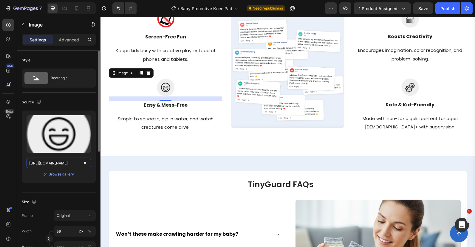
click at [71, 166] on input "https://ucarecdn.com/3b744825-20a5-4c78-b2b1-ebed666efba5/-/format/auto/" at bounding box center [59, 163] width 64 height 11
paste input "cdn.shopify.com/s/files/1/0649/0026/8186/files/gempages_555289425660085437-74a2…"
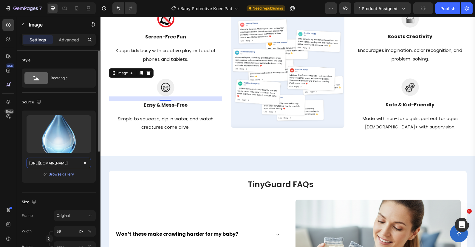
scroll to position [0, 189]
type input "https://cdn.shopify.com/s/files/1/0649/0026/8186/files/gempages_555289425660085…"
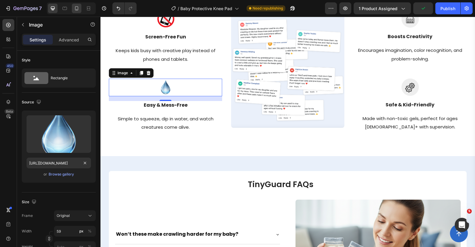
click at [76, 7] on icon at bounding box center [77, 8] width 6 height 6
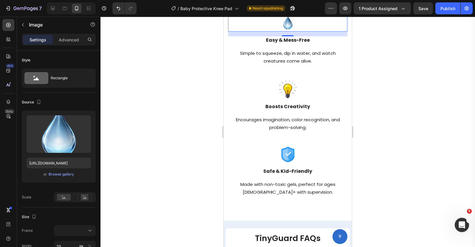
scroll to position [977, 0]
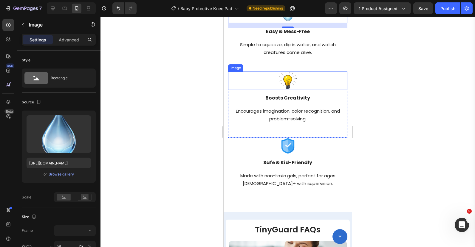
click at [283, 80] on img at bounding box center [288, 80] width 18 height 18
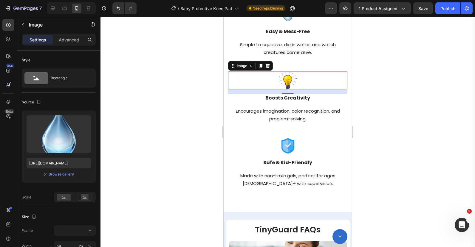
scroll to position [24, 0]
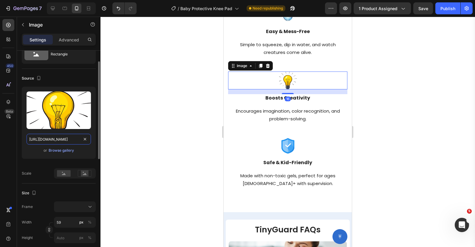
click at [65, 138] on input "https://cdn.shopify.com/s/files/1/0649/0026/8186/files/gempages_555289425660085…" at bounding box center [59, 139] width 64 height 11
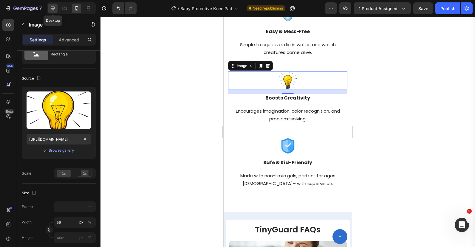
click at [51, 12] on div at bounding box center [53, 9] width 10 height 10
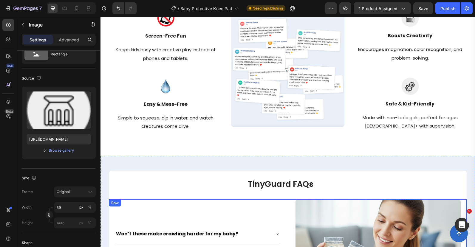
scroll to position [789, 0]
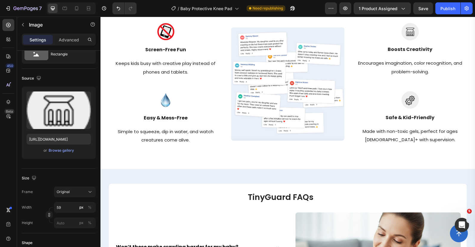
click at [412, 35] on img at bounding box center [410, 32] width 18 height 18
click at [59, 141] on input "https://ucarecdn.com/e9fb4cfa-0b5a-4b14-8ca0-a3a5a3208470/" at bounding box center [59, 139] width 64 height 11
paste input "cdn.shopify.com/s/files/1/0649/0026/8186/files/gempages_555289425660085437-f522…"
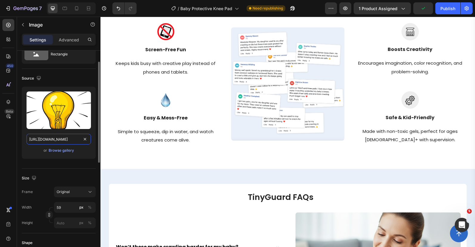
scroll to position [0, 186]
type input "https://cdn.shopify.com/s/files/1/0649/0026/8186/files/gempages_555289425660085…"
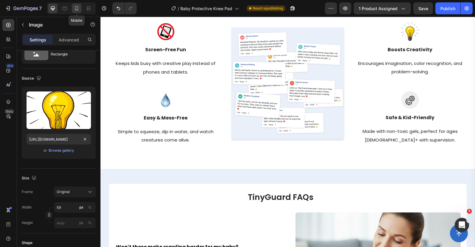
click at [79, 7] on icon at bounding box center [77, 8] width 6 height 6
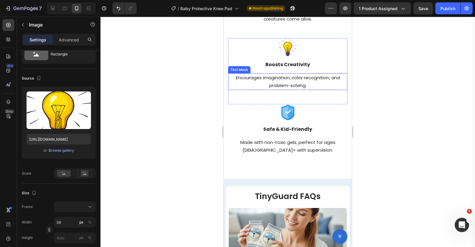
scroll to position [1037, 0]
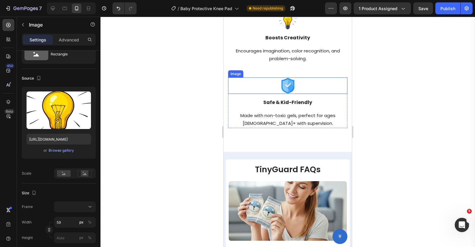
click at [294, 83] on img at bounding box center [287, 85] width 16 height 16
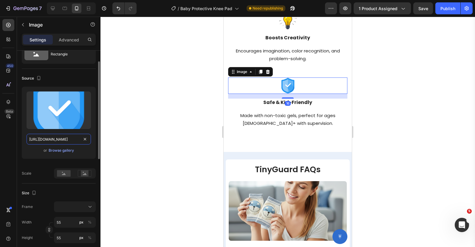
click at [61, 139] on input "https://cdn.shopify.com/s/files/1/0649/0026/8186/files/gempages_555289425660085…" at bounding box center [59, 139] width 64 height 11
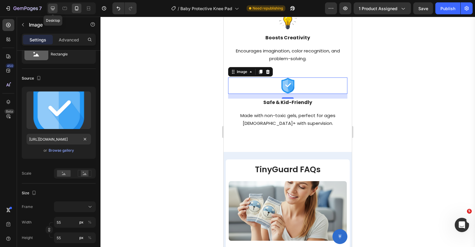
click at [52, 9] on icon at bounding box center [53, 9] width 4 height 4
type input "https://ucarecdn.com/32f2c1e5-ae68-4860-8f74-8577b6d38c4c/-/format/auto/"
type input "59"
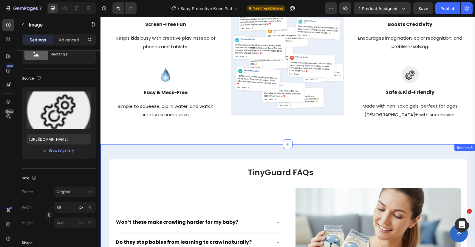
scroll to position [766, 0]
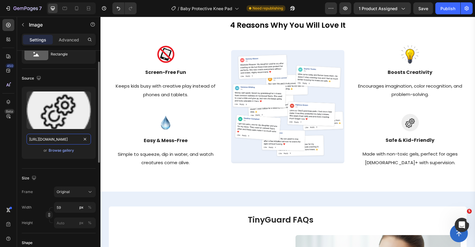
click at [63, 140] on input "https://ucarecdn.com/32f2c1e5-ae68-4860-8f74-8577b6d38c4c/-/format/auto/" at bounding box center [59, 139] width 64 height 11
paste input "cdn.shopify.com/s/files/1/0649/0026/8186/files/gempages_555289425660085437-b797…"
type input "https://cdn.shopify.com/s/files/1/0649/0026/8186/files/gempages_555289425660085…"
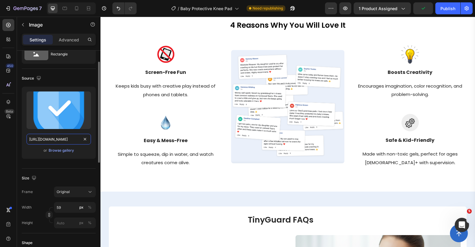
scroll to position [0, 183]
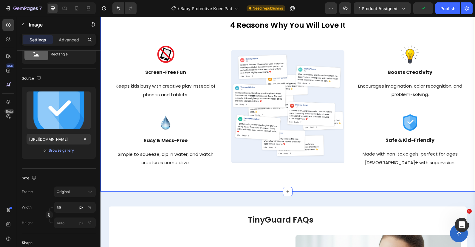
click at [133, 28] on div "4 Reasons Why You Will Love It Heading Row Image Screen-Free Fun Text block Kee…" at bounding box center [287, 93] width 365 height 150
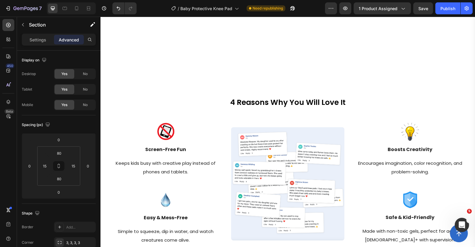
scroll to position [651, 0]
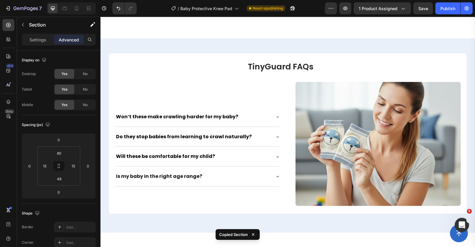
scroll to position [912, 0]
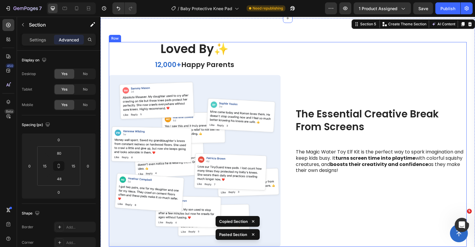
scroll to position [927, 0]
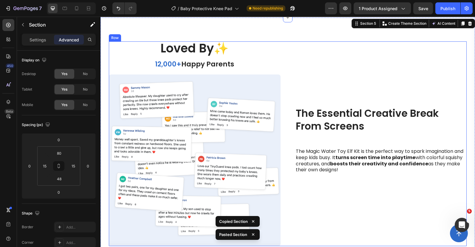
click at [280, 65] on h2 "12,000+ Happy Parents" at bounding box center [195, 63] width 172 height 15
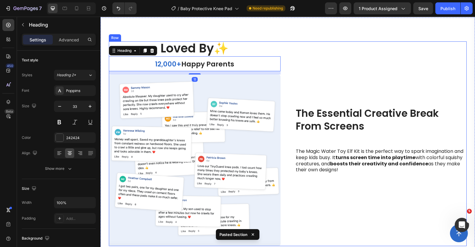
click at [281, 49] on div "The Essential Creative Break From Screens Heading The Magic Water Toy Elf Kit i…" at bounding box center [287, 143] width 357 height 204
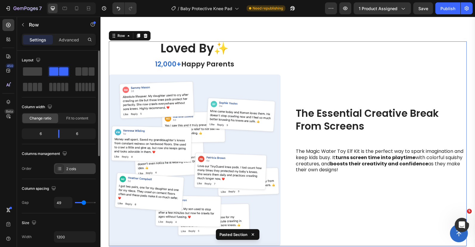
click at [62, 170] on div at bounding box center [59, 168] width 8 height 8
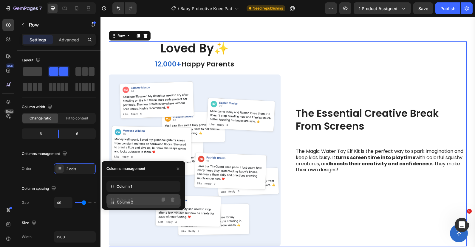
drag, startPoint x: 113, startPoint y: 187, endPoint x: 113, endPoint y: 202, distance: 14.6
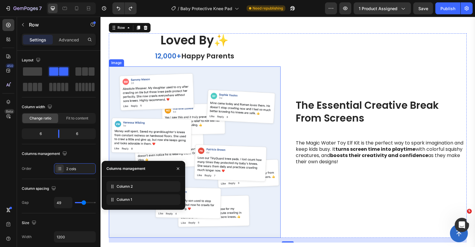
scroll to position [917, 0]
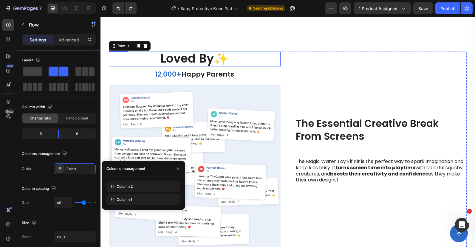
click at [190, 56] on span "Loved By✨" at bounding box center [194, 58] width 68 height 17
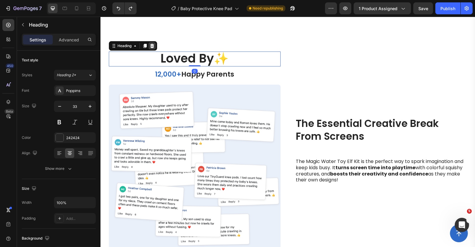
click at [151, 48] on icon at bounding box center [152, 46] width 4 height 4
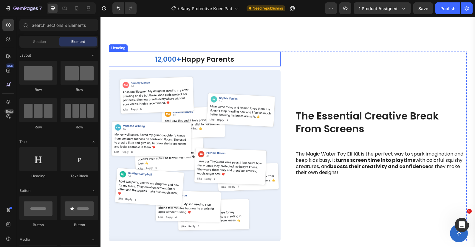
click at [150, 59] on h2 "12,000+ Happy Parents" at bounding box center [195, 59] width 172 height 15
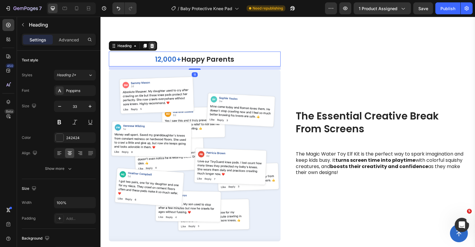
click at [151, 45] on icon at bounding box center [152, 46] width 4 height 4
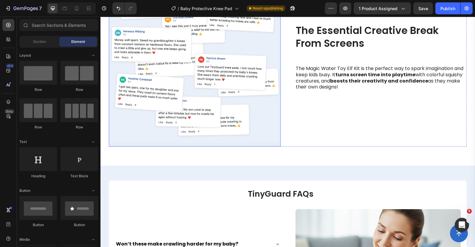
scroll to position [806, 0]
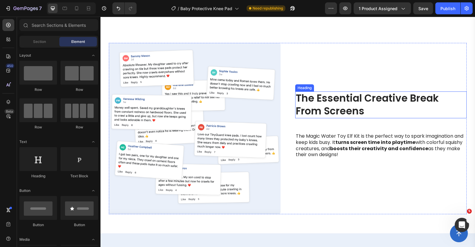
click at [324, 104] on h2 "The Essential Creative Break From Screens" at bounding box center [381, 104] width 172 height 27
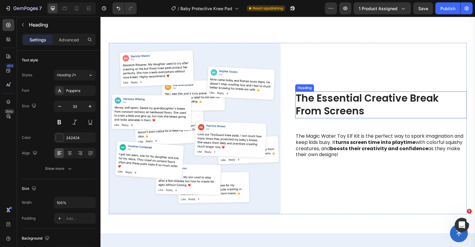
click at [324, 104] on h2 "The Essential Creative Break From Screens" at bounding box center [381, 104] width 172 height 27
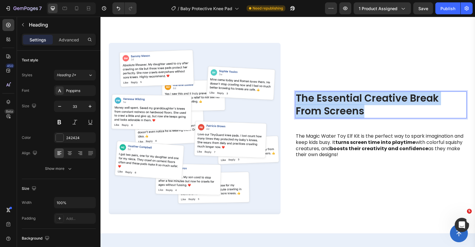
click at [324, 104] on p "The Essential Creative Break From Screens" at bounding box center [381, 105] width 170 height 26
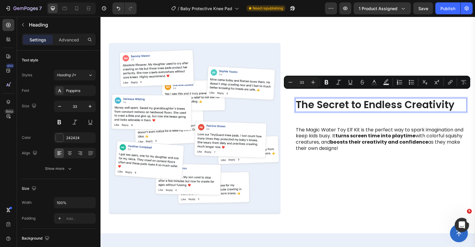
scroll to position [812, 0]
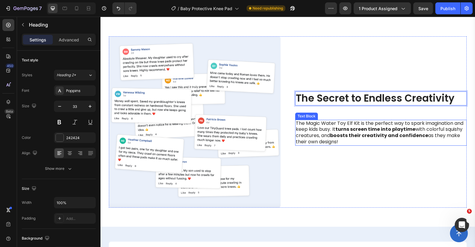
click at [329, 133] on p "The Magic Water Toy Elf Kit is the perfect way to spark imagination and keep ki…" at bounding box center [381, 132] width 170 height 25
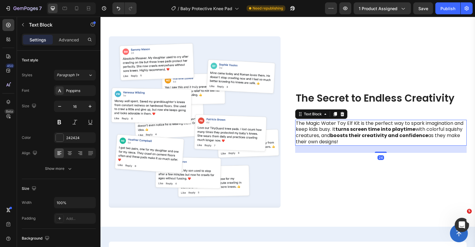
click at [329, 134] on p "The Magic Water Toy Elf Kit is the perfect way to spark imagination and keep ki…" at bounding box center [381, 132] width 170 height 25
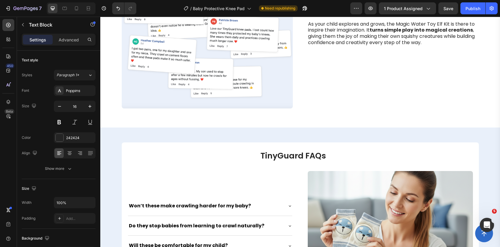
scroll to position [920, 0]
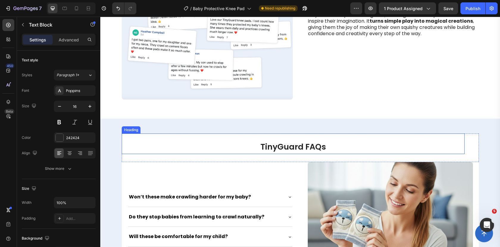
click at [302, 144] on span "TinyGuard FAQs" at bounding box center [294, 146] width 66 height 11
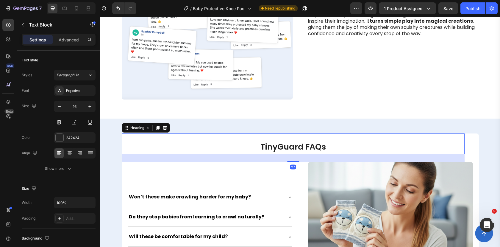
click at [302, 144] on span "TinyGuard FAQs" at bounding box center [294, 146] width 66 height 11
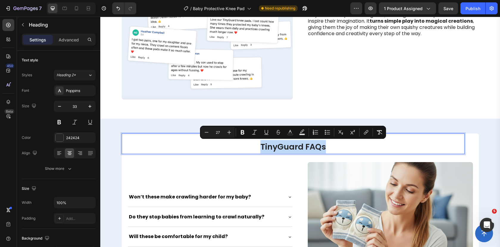
click at [301, 146] on span "TinyGuard FAQs" at bounding box center [294, 146] width 66 height 11
click at [259, 147] on p "TinyGuard FAQs" at bounding box center [293, 146] width 342 height 13
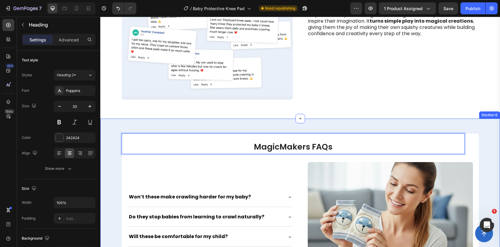
click at [256, 122] on div "MagicMakers FAQs Heading 27 Row Image Won’t these make crawling harder for my b…" at bounding box center [300, 216] width 400 height 194
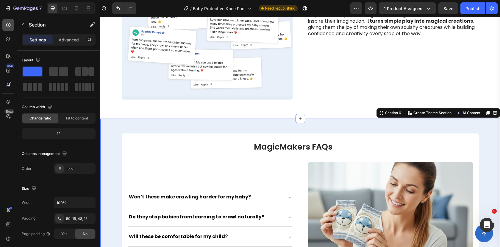
click at [10, 27] on icon at bounding box center [8, 25] width 6 height 6
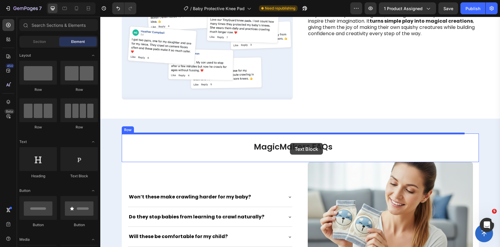
drag, startPoint x: 174, startPoint y: 184, endPoint x: 290, endPoint y: 143, distance: 123.3
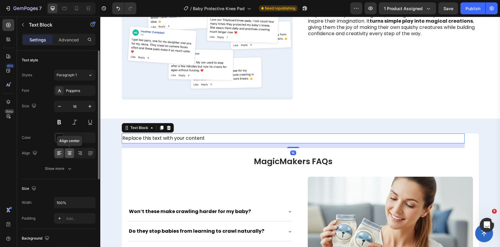
click at [69, 153] on icon at bounding box center [69, 153] width 3 height 1
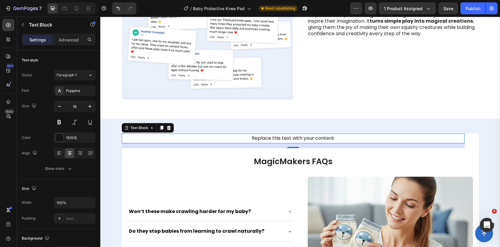
click at [265, 137] on div "Replace this text with your content" at bounding box center [293, 138] width 343 height 10
click at [265, 137] on p "Replace this text with your content" at bounding box center [293, 138] width 342 height 9
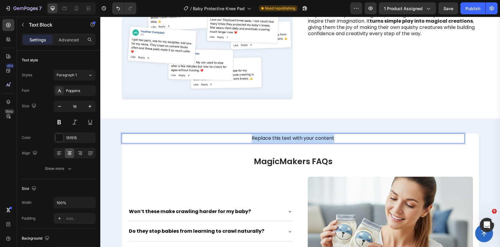
click at [265, 137] on p "Replace this text with your content" at bounding box center [293, 138] width 342 height 9
click at [271, 135] on p "FREQUENTLY ASKED QUESTIONS" at bounding box center [293, 138] width 342 height 9
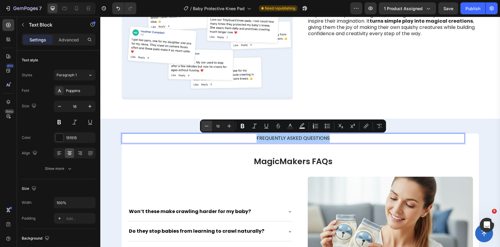
click at [208, 129] on button "Minus" at bounding box center [206, 126] width 11 height 11
click at [207, 128] on icon "Editor contextual toolbar" at bounding box center [207, 126] width 6 height 6
type input "12"
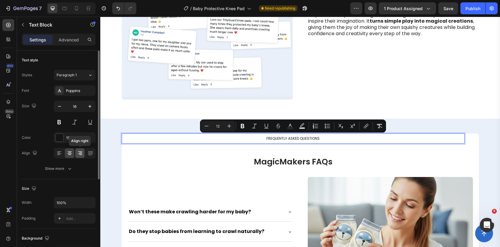
click at [80, 151] on icon at bounding box center [80, 153] width 6 height 6
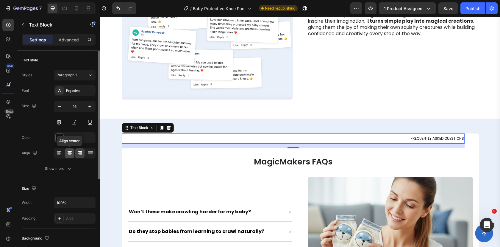
click at [67, 153] on icon at bounding box center [70, 153] width 6 height 6
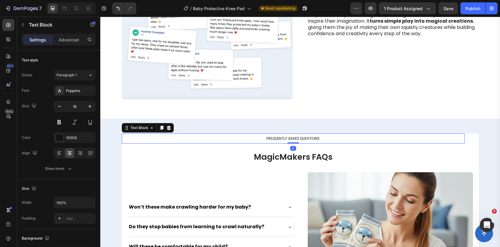
drag, startPoint x: 294, startPoint y: 148, endPoint x: 294, endPoint y: 136, distance: 11.6
click at [294, 136] on div "FREQUENTLY ASKED QUESTIONS Text Block 0" at bounding box center [293, 138] width 343 height 10
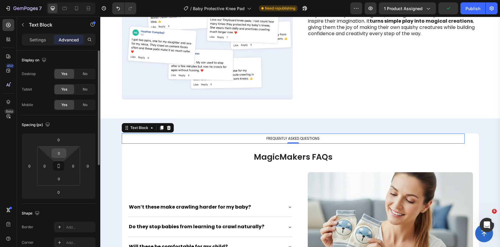
click at [61, 152] on input "0" at bounding box center [59, 153] width 12 height 9
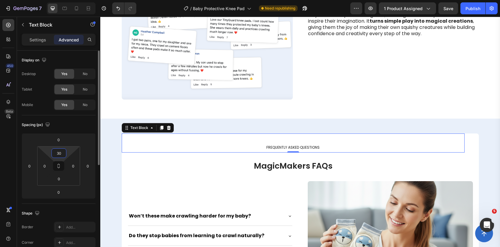
type input "3"
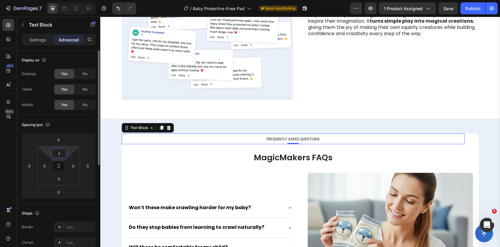
type input "20"
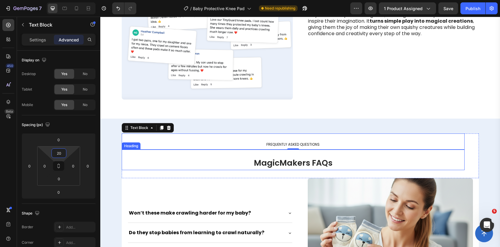
click at [284, 155] on div "⁠⁠⁠⁠⁠⁠⁠ MagicMakers FAQs Heading" at bounding box center [293, 160] width 343 height 21
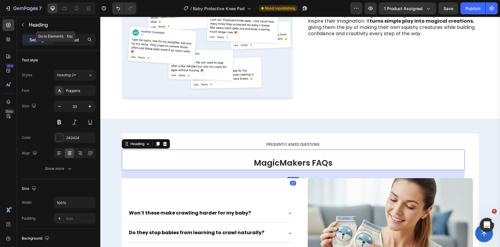
click at [65, 37] on p "Advanced" at bounding box center [69, 40] width 20 height 6
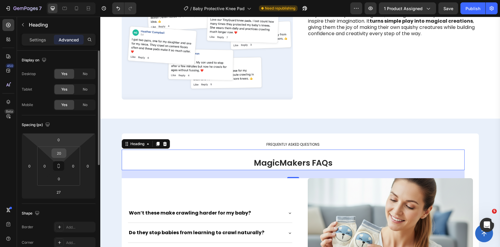
click at [60, 153] on input "20" at bounding box center [59, 153] width 12 height 9
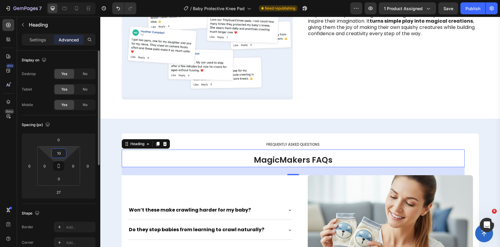
type input "1"
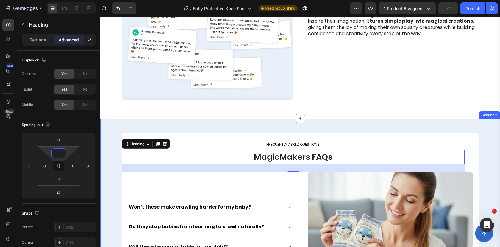
click at [168, 127] on div "FREQUENTLY ASKED QUESTIONS Text Block ⁠⁠⁠⁠⁠⁠⁠ MagicMakers FAQs Heading 27 Row I…" at bounding box center [300, 221] width 400 height 204
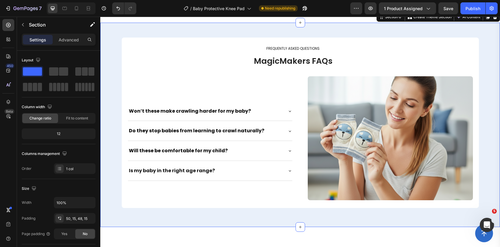
scroll to position [1053, 0]
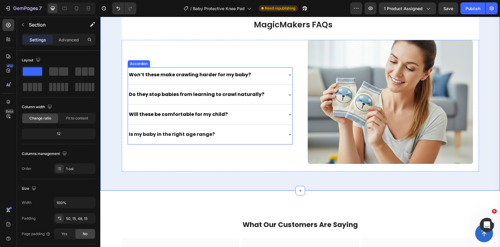
click at [172, 76] on strong "Won’t these make crawling harder for my baby?" at bounding box center [190, 74] width 122 height 7
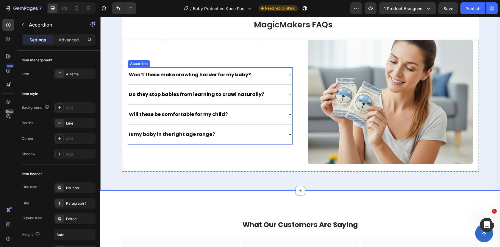
click at [172, 76] on strong "Won’t these make crawling harder for my baby?" at bounding box center [190, 74] width 122 height 7
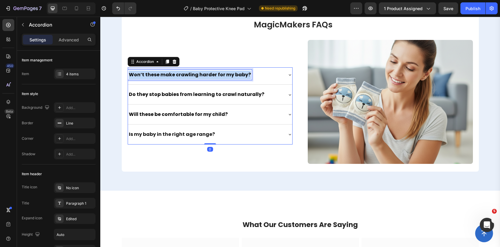
click at [172, 76] on strong "Won’t these make crawling harder for my baby?" at bounding box center [190, 74] width 122 height 7
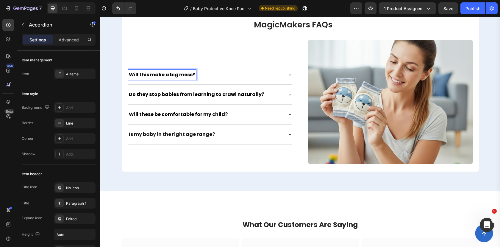
click at [154, 95] on strong "Do they stop babies from learning to crawl naturally?" at bounding box center [197, 94] width 136 height 7
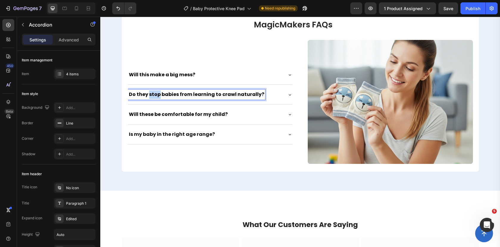
click at [154, 95] on strong "Do they stop babies from learning to crawl naturally?" at bounding box center [197, 94] width 136 height 7
click at [164, 114] on strong "Will these be comfortable for my child?" at bounding box center [178, 114] width 99 height 7
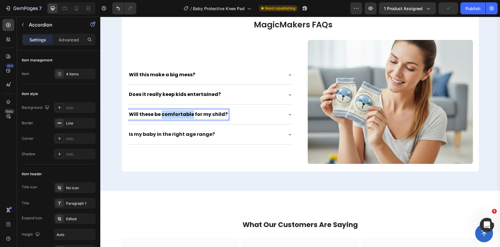
click at [164, 114] on strong "Will these be comfortable for my child?" at bounding box center [178, 114] width 99 height 7
click at [157, 133] on strong "Is my baby in the right age range?" at bounding box center [172, 134] width 86 height 7
click at [156, 133] on strong "Is my baby in the right age range?" at bounding box center [172, 134] width 86 height 7
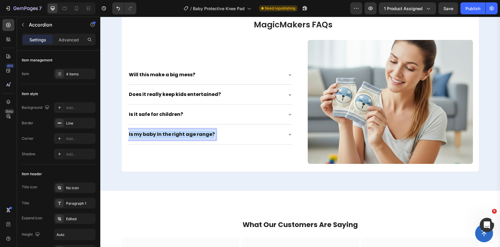
click at [156, 133] on strong "Is my baby in the right age range?" at bounding box center [172, 134] width 86 height 7
click at [223, 76] on div "Will this make a big mess?" at bounding box center [205, 75] width 155 height 10
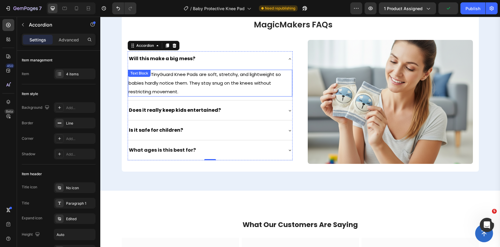
click at [219, 83] on span "Not at all. TinyGuard Knee Pads are soft, stretchy, and lightweight so babies h…" at bounding box center [205, 83] width 153 height 24
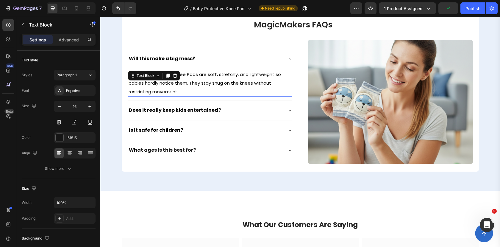
click at [219, 83] on span "Not at all. TinyGuard Knee Pads are soft, stretchy, and lightweight so babies h…" at bounding box center [205, 83] width 153 height 24
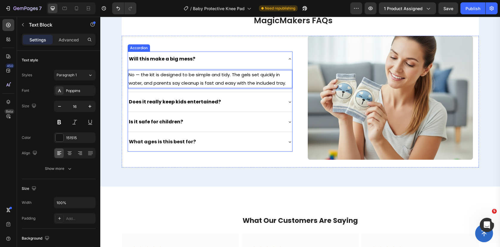
click at [242, 104] on div "Does it really keep kids entertained?" at bounding box center [205, 102] width 155 height 10
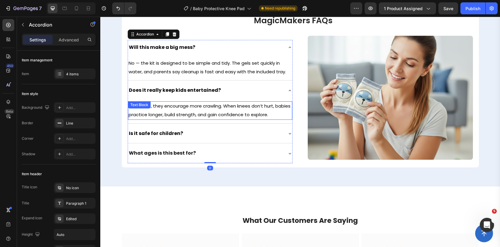
click at [180, 109] on span "No. In fact, they encourage more crawling. When knees don’t hurt, babies practi…" at bounding box center [210, 110] width 162 height 15
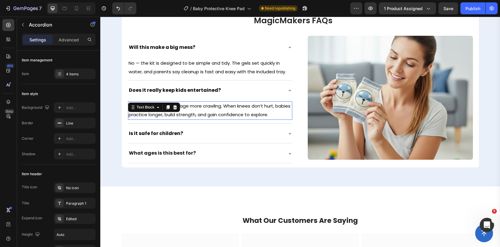
click at [180, 109] on span "No. In fact, they encourage more crawling. When knees don’t hurt, babies practi…" at bounding box center [210, 110] width 162 height 15
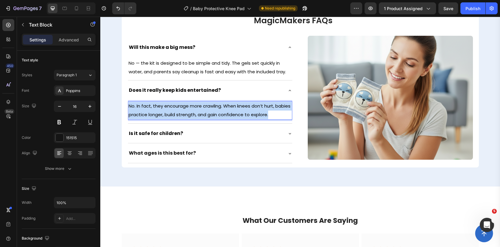
click at [180, 109] on span "No. In fact, they encourage more crawling. When knees don’t hurt, babies practi…" at bounding box center [210, 110] width 162 height 15
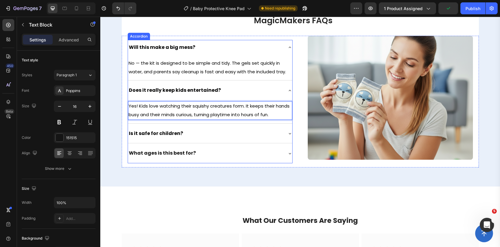
click at [205, 132] on div "Is it safe for children?" at bounding box center [205, 133] width 155 height 10
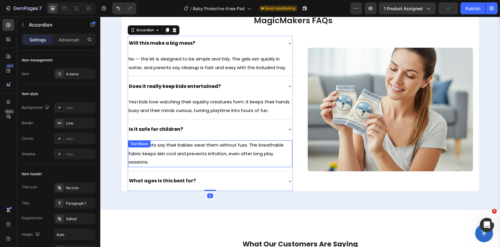
click at [186, 146] on span "Yes! Parents say their babies wear them without fuss. The breathable fabric kee…" at bounding box center [206, 154] width 155 height 24
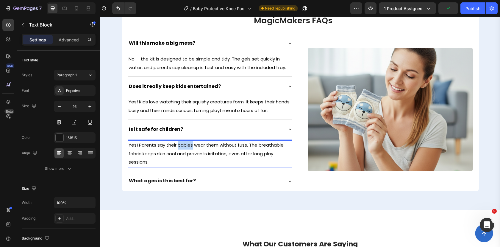
click at [186, 146] on span "Yes! Parents say their babies wear them without fuss. The breathable fabric kee…" at bounding box center [206, 154] width 155 height 24
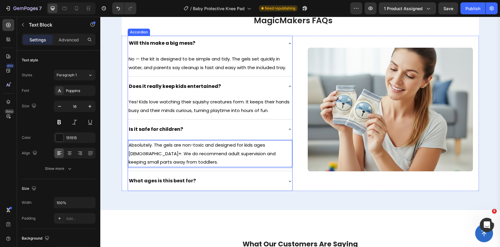
click at [235, 181] on div "What ages is this best for?" at bounding box center [205, 181] width 155 height 10
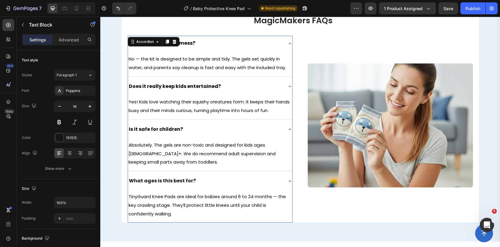
click at [235, 181] on div "What ages is this best for?" at bounding box center [205, 181] width 155 height 10
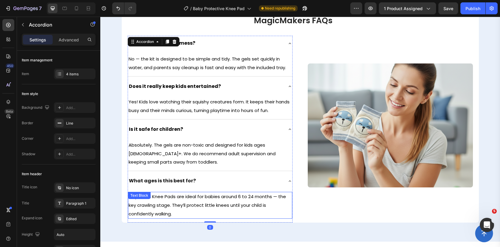
click at [227, 200] on span "TinyGuard Knee Pads are ideal for babies around 6 to 24 months — the key crawli…" at bounding box center [208, 205] width 158 height 24
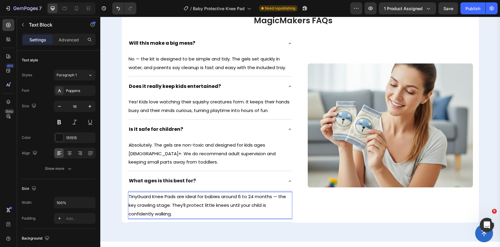
click at [227, 200] on span "TinyGuard Knee Pads are ideal for babies around 6 to 24 months — the key crawli…" at bounding box center [208, 205] width 158 height 24
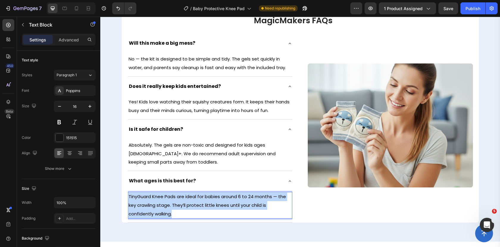
click at [227, 200] on span "TinyGuard Knee Pads are ideal for babies around 6 to 24 months — the key crawli…" at bounding box center [208, 205] width 158 height 24
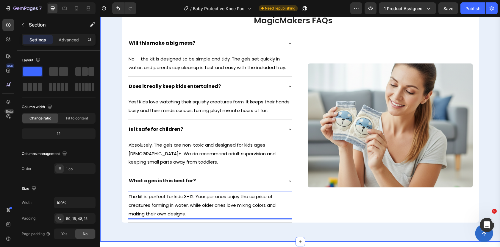
click at [114, 182] on div "FREQUENTLY ASKED QUESTIONS Text Block ⁠⁠⁠⁠⁠⁠⁠ MagicMakers FAQs Heading Row Imag…" at bounding box center [300, 112] width 391 height 230
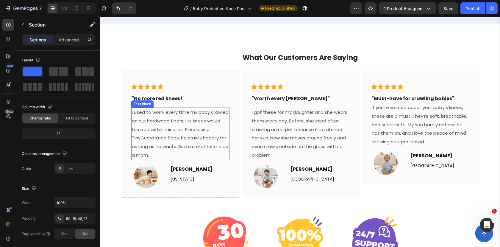
scroll to position [1229, 0]
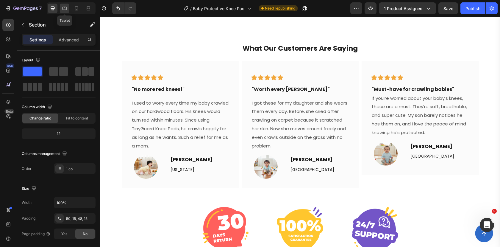
click at [67, 7] on icon at bounding box center [65, 8] width 6 height 6
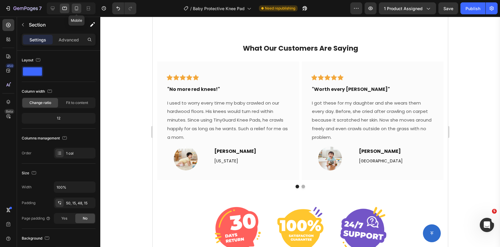
click at [77, 7] on icon at bounding box center [77, 8] width 6 height 6
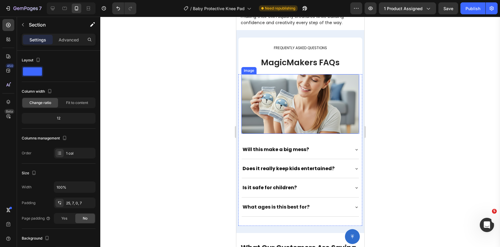
scroll to position [1008, 0]
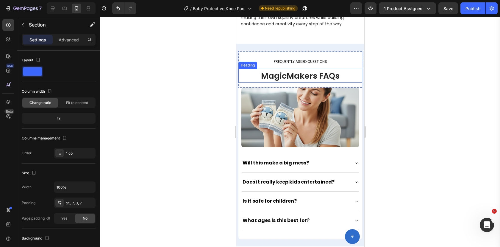
click at [305, 63] on span "FREQUENTLY ASKED QUESTIONS" at bounding box center [300, 61] width 53 height 5
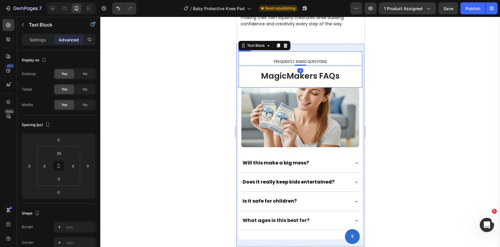
click at [291, 67] on div "FREQUENTLY ASKED QUESTIONS Text Block 0 MagicMakers FAQs Heading" at bounding box center [300, 69] width 124 height 37
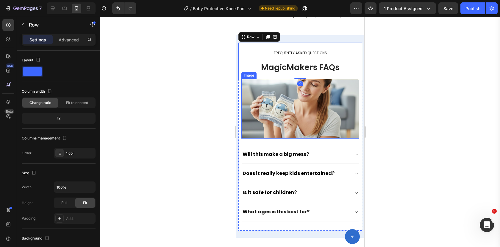
scroll to position [1017, 0]
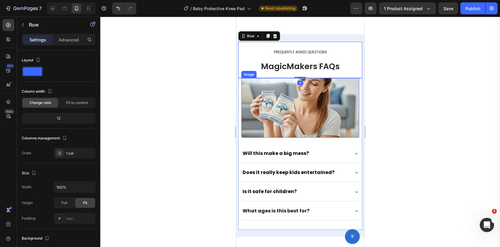
click at [192, 80] on div at bounding box center [300, 132] width 400 height 230
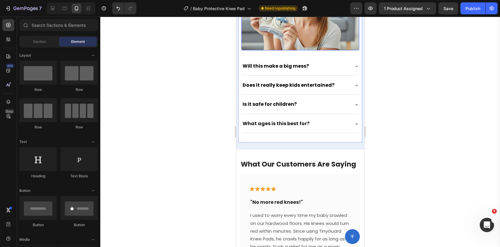
scroll to position [1105, 0]
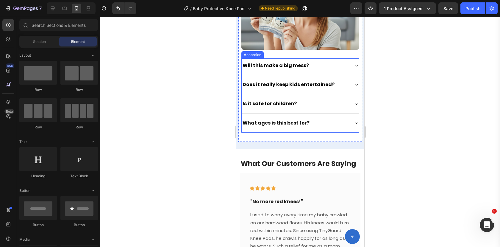
click at [332, 66] on div "Will this make a big mess?" at bounding box center [296, 66] width 108 height 10
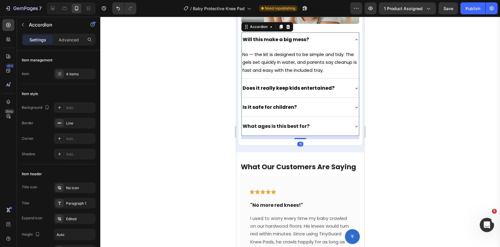
click at [344, 86] on div "Does it really keep kids entertained?" at bounding box center [296, 88] width 108 height 10
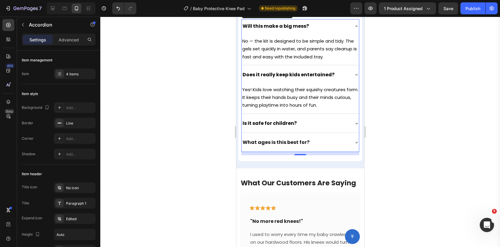
click at [348, 126] on div "Is it safe for children?" at bounding box center [296, 124] width 108 height 10
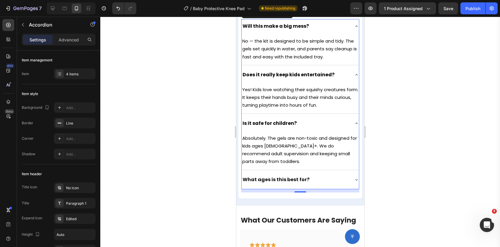
scroll to position [1179, 0]
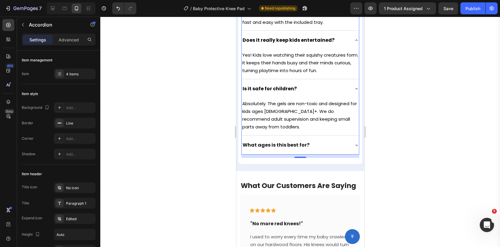
click at [350, 139] on div "What ages is this best for?" at bounding box center [300, 146] width 117 height 16
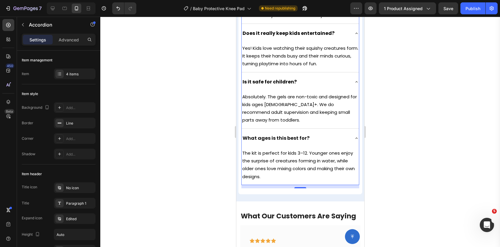
scroll to position [1187, 0]
click at [353, 80] on div "Is it safe for children?" at bounding box center [300, 82] width 117 height 16
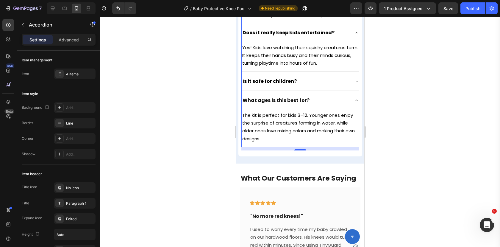
scroll to position [1196, 0]
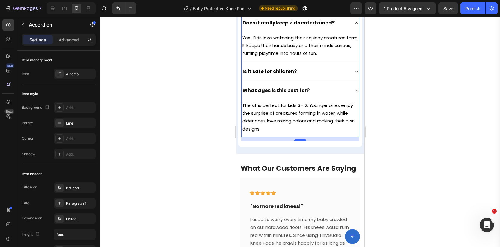
click at [353, 86] on div "What ages is this best for?" at bounding box center [300, 91] width 117 height 16
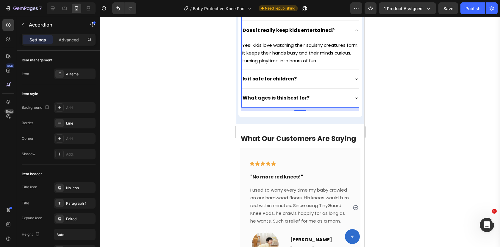
scroll to position [1125, 0]
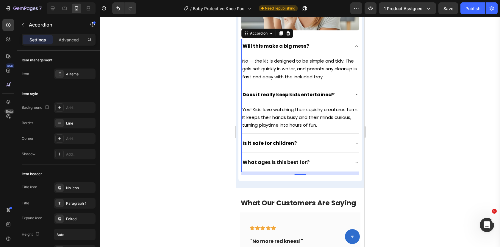
click at [354, 91] on div "Does it really keep kids entertained?" at bounding box center [300, 96] width 117 height 16
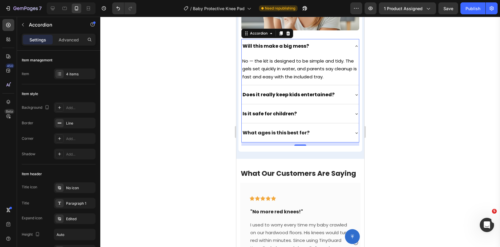
click at [353, 47] on div "Will this make a big mess?" at bounding box center [300, 47] width 117 height 16
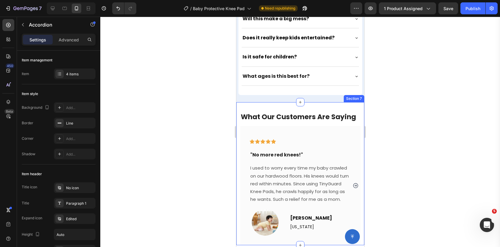
scroll to position [1187, 0]
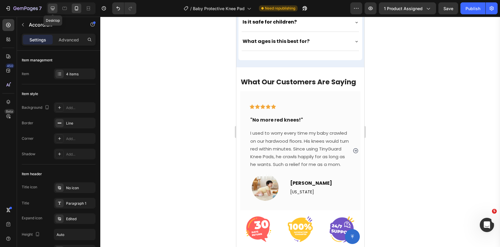
click at [51, 7] on icon at bounding box center [53, 9] width 4 height 4
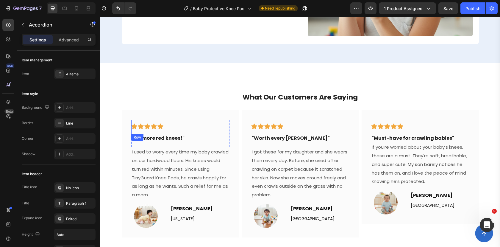
scroll to position [1197, 0]
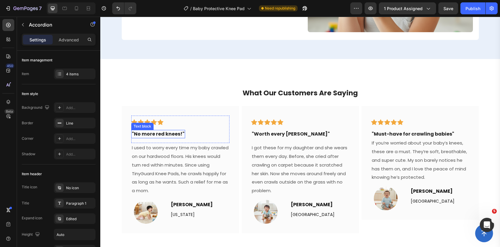
click at [170, 132] on span ""No more red knees!"" at bounding box center [158, 133] width 53 height 7
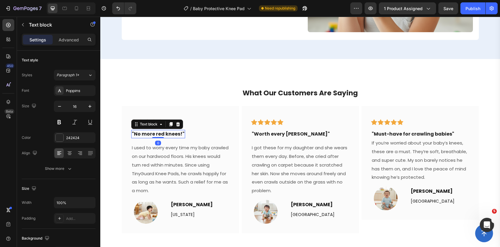
click at [170, 132] on span ""No more red knees!"" at bounding box center [158, 133] width 53 height 7
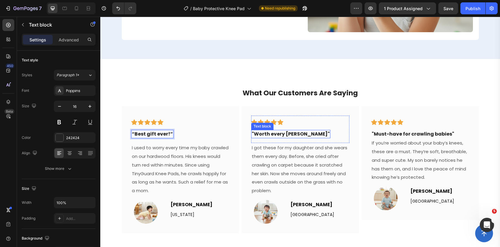
click at [269, 132] on span ""Worth every [PERSON_NAME]"" at bounding box center [291, 133] width 78 height 7
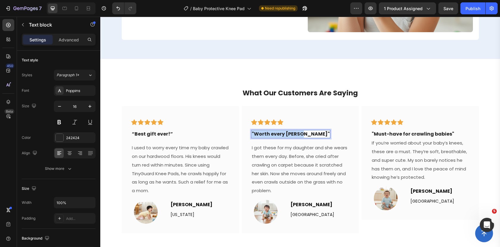
click at [269, 132] on span ""Worth every [PERSON_NAME]"" at bounding box center [291, 133] width 78 height 7
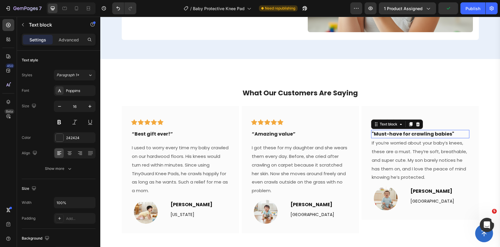
click at [395, 135] on span ""Must-have for crawling babies"" at bounding box center [413, 133] width 83 height 7
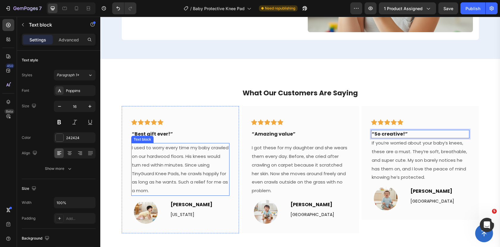
scroll to position [1215, 0]
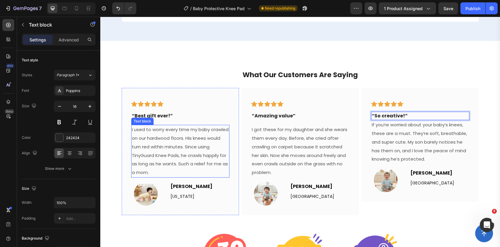
click at [189, 149] on span "I used to worry every time my baby crawled on our hardwood floors. His knees wo…" at bounding box center [180, 150] width 97 height 49
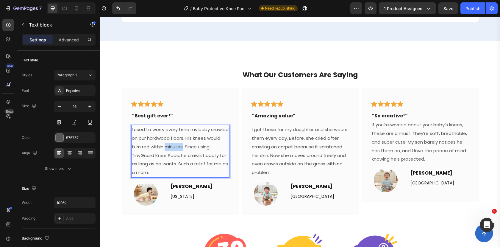
click at [189, 149] on span "I used to worry every time my baby crawled on our hardwood floors. His knees wo…" at bounding box center [180, 150] width 97 height 49
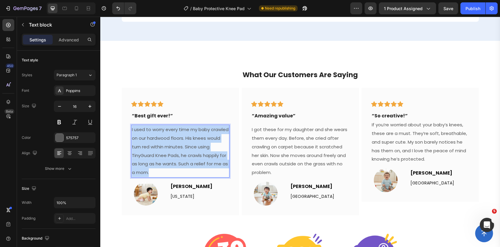
click at [189, 149] on span "I used to worry every time my baby crawled on our hardwood floors. His knees wo…" at bounding box center [180, 150] width 97 height 49
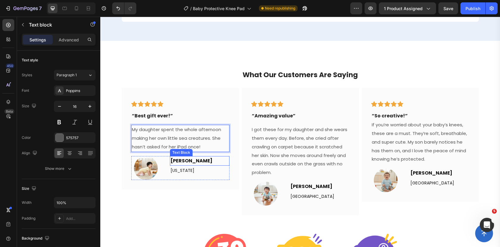
click at [187, 160] on strong "[PERSON_NAME]" at bounding box center [192, 160] width 42 height 7
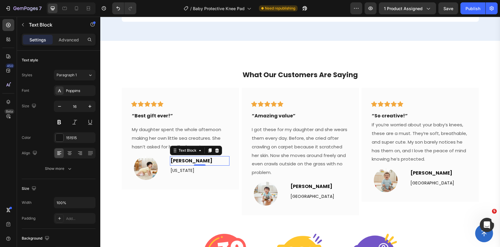
click at [187, 160] on strong "[PERSON_NAME]" at bounding box center [192, 160] width 42 height 7
click at [193, 173] on p "[US_STATE]" at bounding box center [200, 170] width 58 height 9
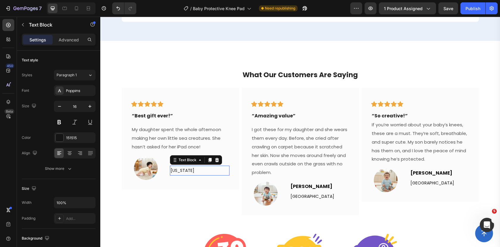
click at [193, 173] on p "[US_STATE]" at bounding box center [200, 170] width 58 height 9
click at [274, 141] on span "I got these for my daughter and she wears them every day. Before, she cried aft…" at bounding box center [300, 150] width 96 height 49
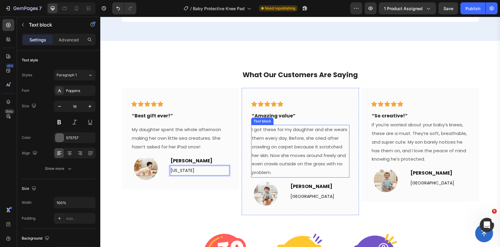
click at [274, 141] on span "I got these for my daughter and she wears them every day. Before, she cried aft…" at bounding box center [300, 150] width 96 height 49
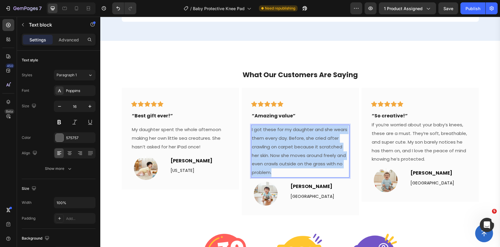
click at [274, 141] on span "I got these for my daughter and she wears them every day. Before, she cried aft…" at bounding box center [300, 150] width 96 height 49
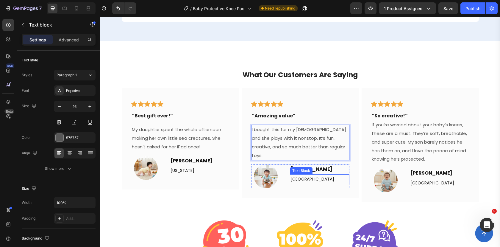
click at [305, 168] on div "Text Block" at bounding box center [301, 170] width 20 height 5
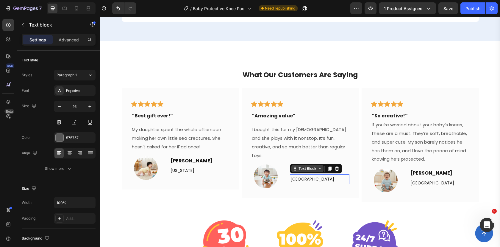
click at [305, 166] on div "Text Block" at bounding box center [308, 168] width 20 height 5
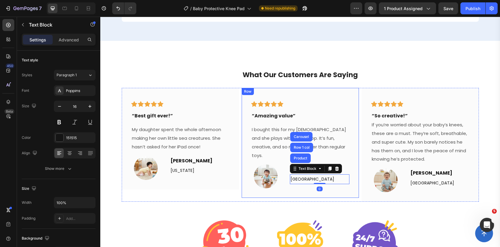
click at [277, 156] on div "Icon Icon Icon Icon Icon Row Row “Amazing value” Text block Row I bought this f…" at bounding box center [300, 142] width 98 height 91
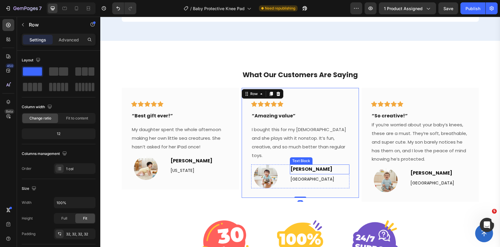
click at [306, 166] on strong "[PERSON_NAME]" at bounding box center [312, 169] width 42 height 7
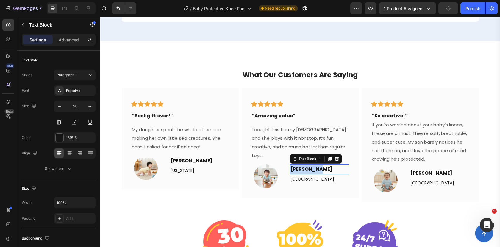
click at [306, 166] on strong "[PERSON_NAME]" at bounding box center [312, 169] width 42 height 7
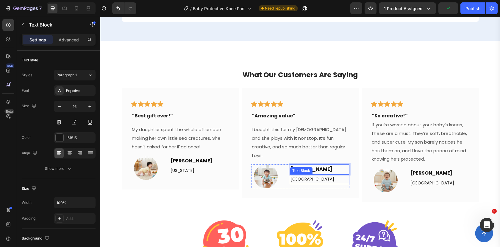
click at [308, 176] on span "[GEOGRAPHIC_DATA]" at bounding box center [313, 179] width 44 height 6
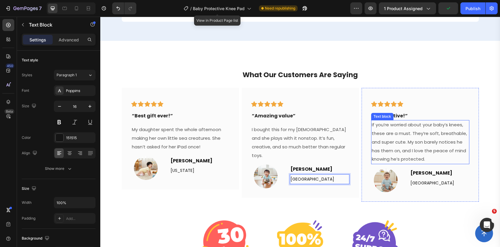
click at [405, 130] on p "If you’re worried about your baby’s knees, these are a must. They’re soft, brea…" at bounding box center [420, 142] width 97 height 43
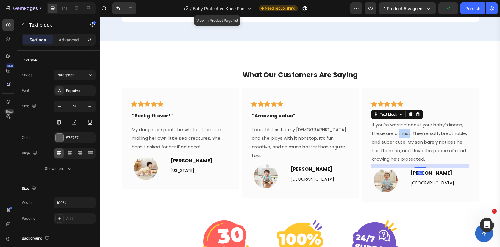
click at [405, 130] on p "If you’re worried about your baby’s knees, these are a must. They’re soft, brea…" at bounding box center [420, 142] width 97 height 43
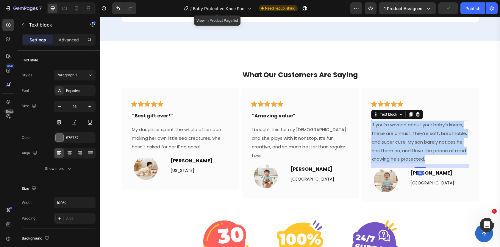
click at [405, 130] on p "If you’re worried about your baby’s knees, these are a must. They’re soft, brea…" at bounding box center [420, 142] width 97 height 43
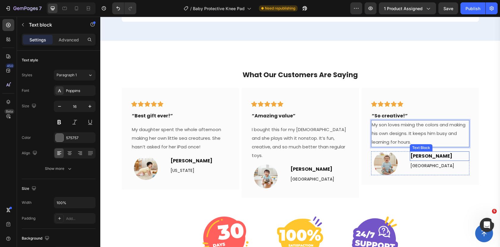
click at [420, 159] on strong "[PERSON_NAME]" at bounding box center [432, 156] width 42 height 7
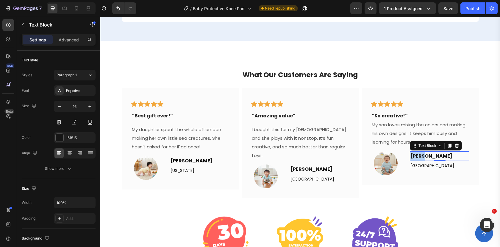
click at [420, 159] on strong "[PERSON_NAME]" at bounding box center [432, 156] width 42 height 7
click at [441, 164] on p "[GEOGRAPHIC_DATA]" at bounding box center [440, 165] width 58 height 9
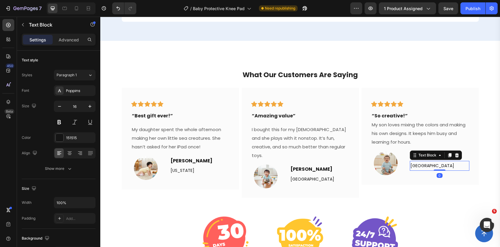
click at [441, 164] on p "[GEOGRAPHIC_DATA]" at bounding box center [440, 165] width 58 height 9
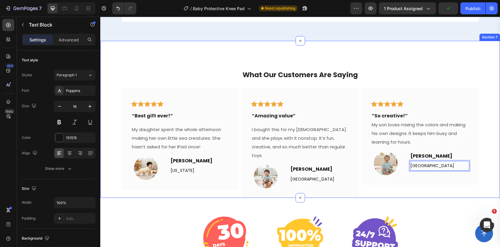
click at [446, 50] on div "What Our Customers Are Saying Heading Icon Icon Icon Icon Icon Row Row “Best gi…" at bounding box center [300, 119] width 400 height 157
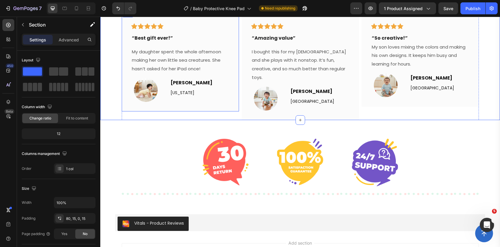
scroll to position [1251, 0]
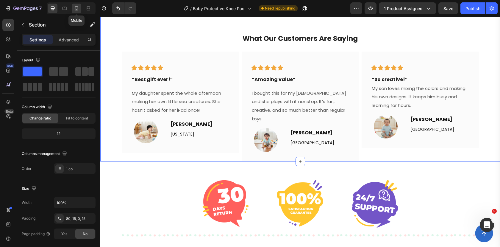
click at [76, 8] on icon at bounding box center [77, 8] width 6 height 6
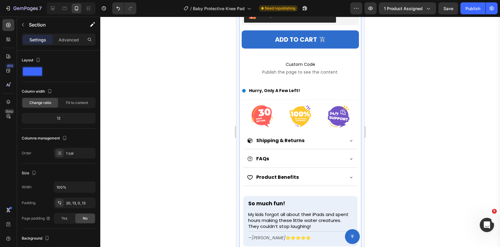
scroll to position [238, 0]
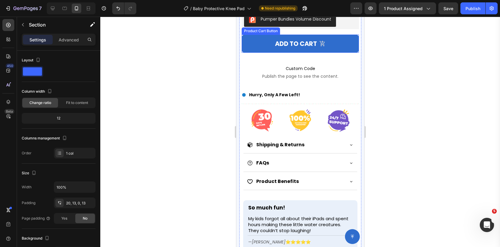
click at [287, 50] on button "Add to cart" at bounding box center [300, 44] width 117 height 18
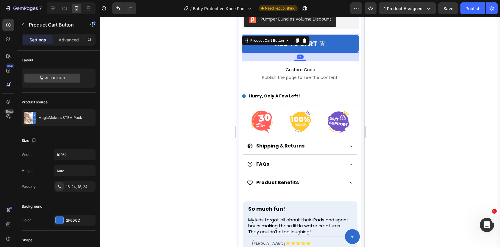
click at [301, 61] on div at bounding box center [300, 61] width 12 height 2
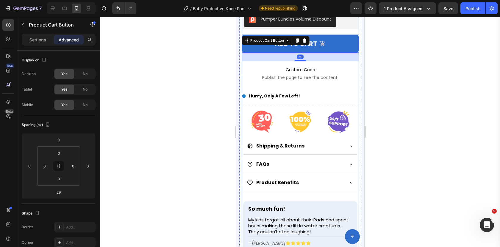
click at [300, 72] on span "Custom Code" at bounding box center [300, 69] width 117 height 7
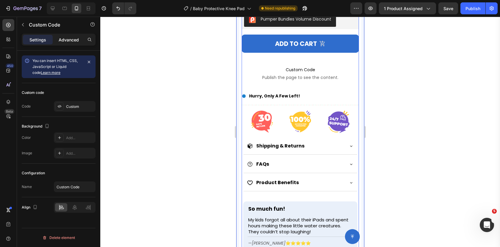
click at [71, 39] on p "Advanced" at bounding box center [69, 40] width 20 height 6
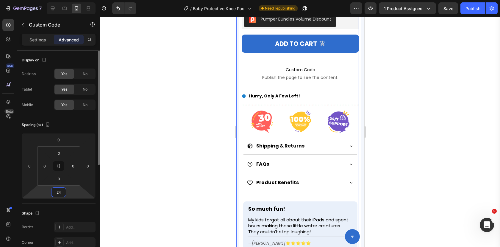
click at [63, 191] on input "24" at bounding box center [59, 192] width 12 height 9
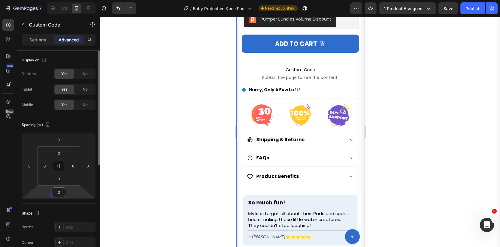
type input "30"
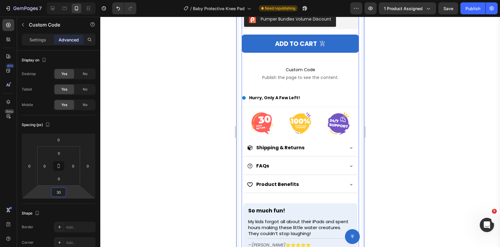
click at [167, 144] on div at bounding box center [300, 132] width 400 height 230
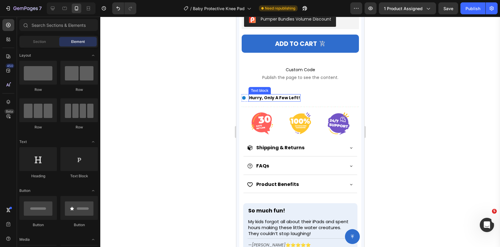
click at [297, 94] on div "Hurry, Only A Few Left!" at bounding box center [274, 97] width 52 height 7
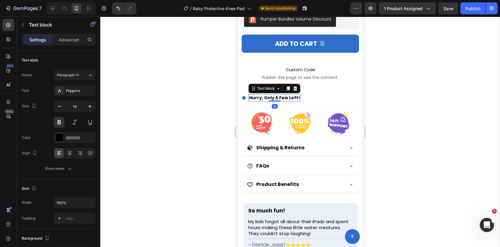
click at [302, 96] on div "Image Hurry, Only A Few Left! Text block 0 Row Row" at bounding box center [300, 97] width 117 height 7
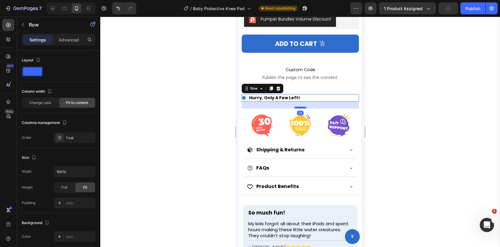
drag, startPoint x: 298, startPoint y: 105, endPoint x: 603, endPoint y: 95, distance: 305.2
click at [298, 108] on div at bounding box center [300, 108] width 12 height 2
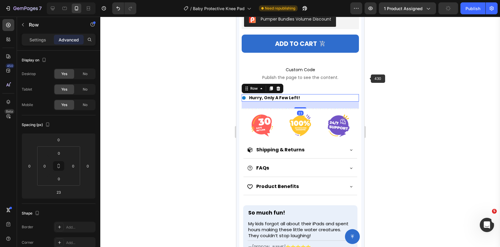
click at [400, 77] on div at bounding box center [300, 132] width 400 height 230
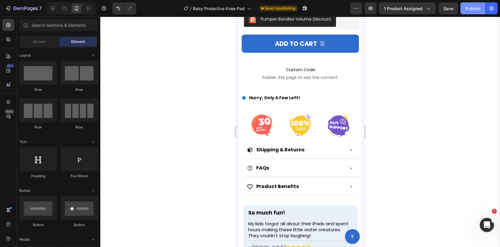
click at [465, 8] on button "Publish" at bounding box center [473, 8] width 25 height 12
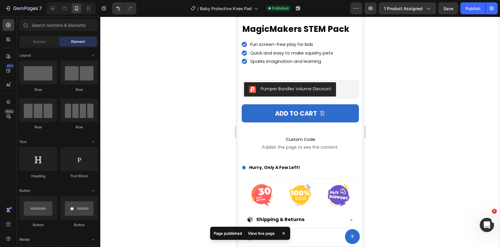
scroll to position [0, 0]
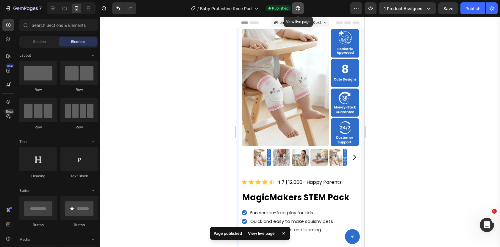
click at [298, 9] on icon "button" at bounding box center [298, 8] width 6 height 6
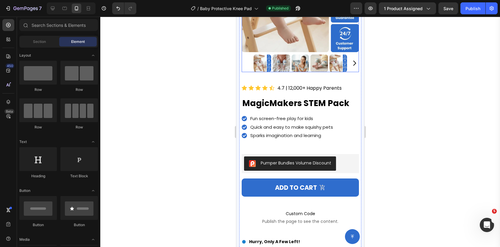
scroll to position [105, 0]
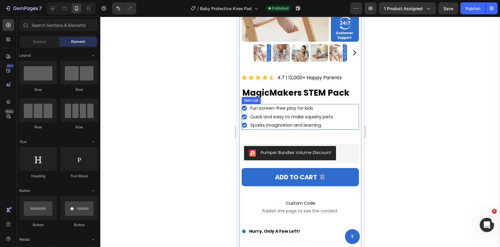
click at [275, 106] on span "Fun screen-free play for kids" at bounding box center [281, 108] width 63 height 6
click at [275, 105] on span "Fun screen-free play for kids" at bounding box center [281, 108] width 63 height 6
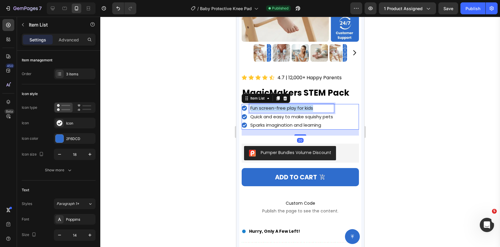
click at [275, 105] on span "Fun screen-free play for kids" at bounding box center [281, 108] width 63 height 6
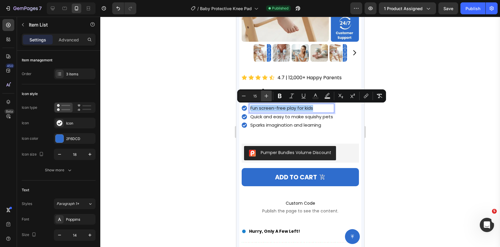
click at [265, 96] on icon "Editor contextual toolbar" at bounding box center [267, 96] width 6 height 6
type input "16"
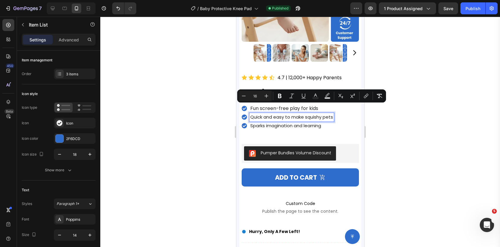
click at [266, 116] on span "Quick and easy to make squishy pets" at bounding box center [291, 117] width 83 height 6
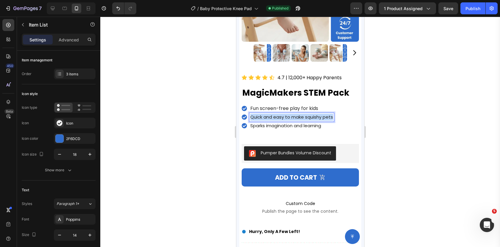
click at [266, 116] on span "Quick and easy to make squishy pets" at bounding box center [291, 117] width 83 height 6
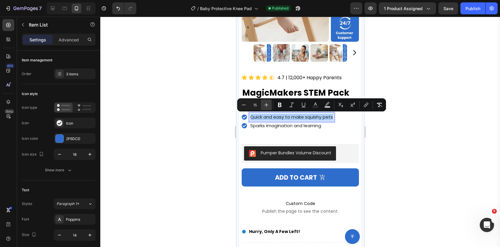
click at [267, 102] on icon "Editor contextual toolbar" at bounding box center [267, 105] width 6 height 6
type input "16"
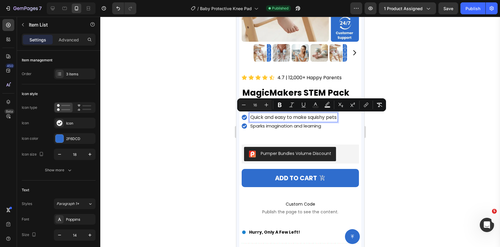
click at [268, 130] on div "Sparks imagination and learning" at bounding box center [293, 126] width 88 height 9
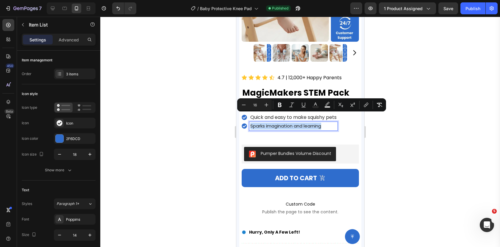
click at [268, 130] on div "Sparks imagination and learning" at bounding box center [293, 126] width 88 height 9
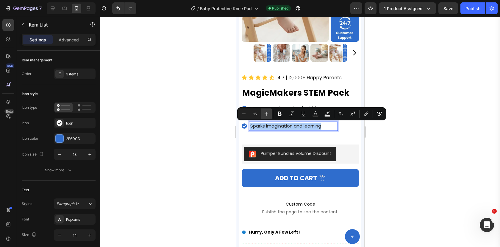
click at [270, 112] on button "Plus" at bounding box center [266, 113] width 11 height 11
type input "16"
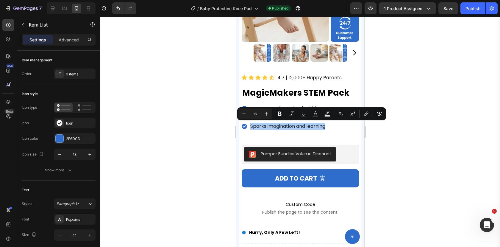
click at [217, 118] on div at bounding box center [300, 132] width 400 height 230
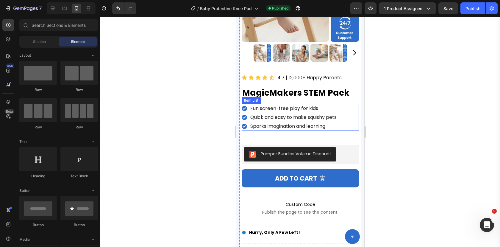
click at [248, 122] on div "Sparks imagination and learning" at bounding box center [290, 126] width 96 height 9
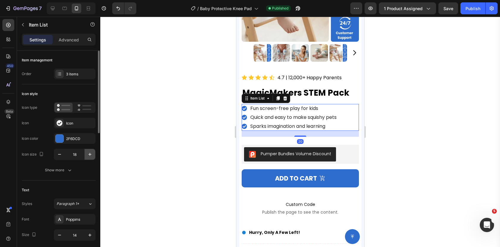
click at [89, 153] on icon "button" at bounding box center [90, 154] width 6 height 6
click at [61, 152] on icon "button" at bounding box center [60, 154] width 6 height 6
type input "18"
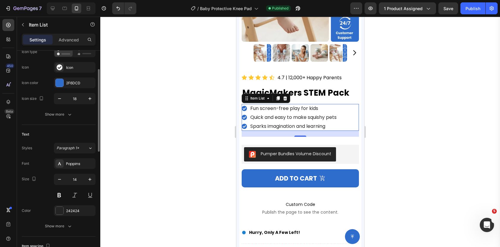
scroll to position [60, 0]
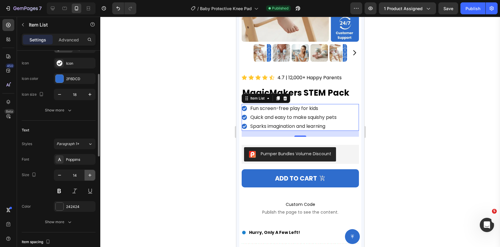
click at [88, 172] on icon "button" at bounding box center [90, 175] width 6 height 6
click at [88, 172] on button "button" at bounding box center [90, 175] width 11 height 11
type input "17"
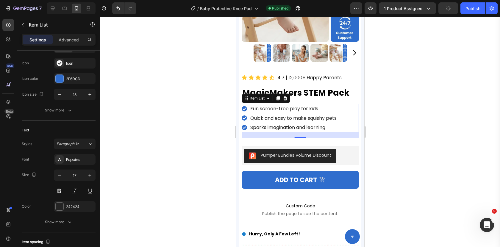
click at [141, 150] on div at bounding box center [300, 132] width 400 height 230
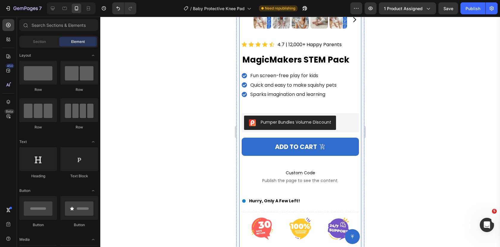
scroll to position [141, 0]
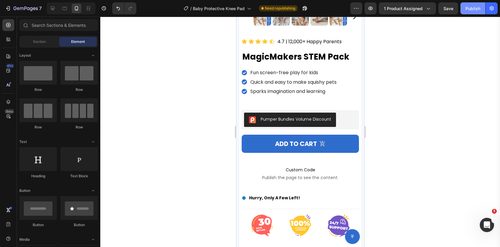
click at [472, 9] on div "Publish" at bounding box center [473, 8] width 15 height 6
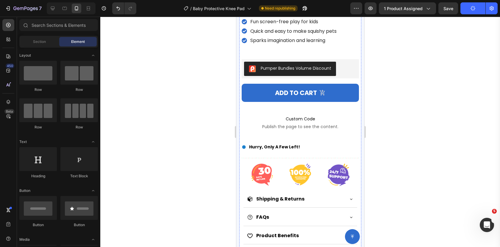
scroll to position [183, 0]
